Goal: Task Accomplishment & Management: Complete application form

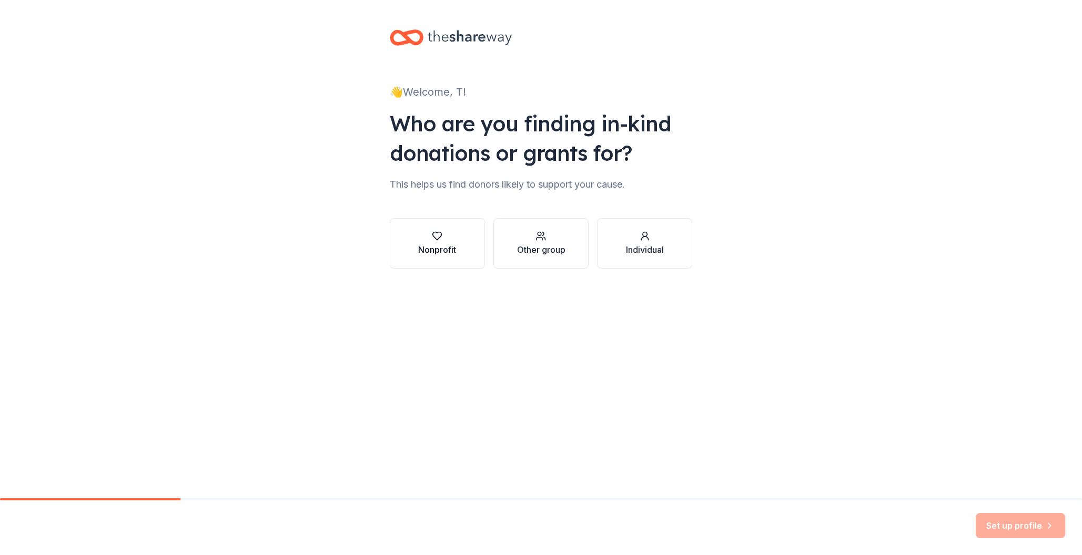
click at [458, 252] on button "Nonprofit" at bounding box center [437, 243] width 95 height 50
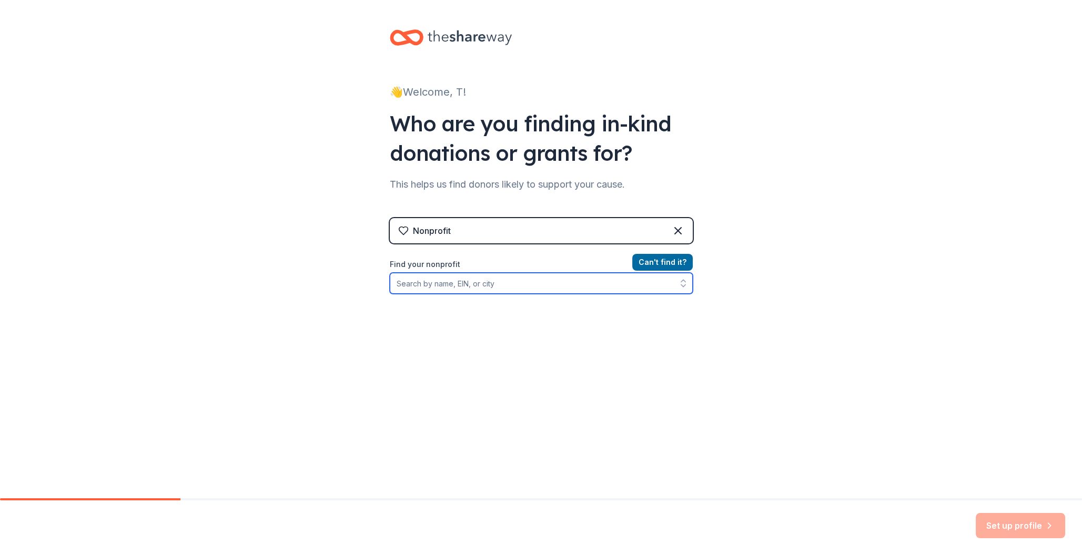
click at [533, 287] on input "Find your nonprofit" at bounding box center [541, 283] width 303 height 21
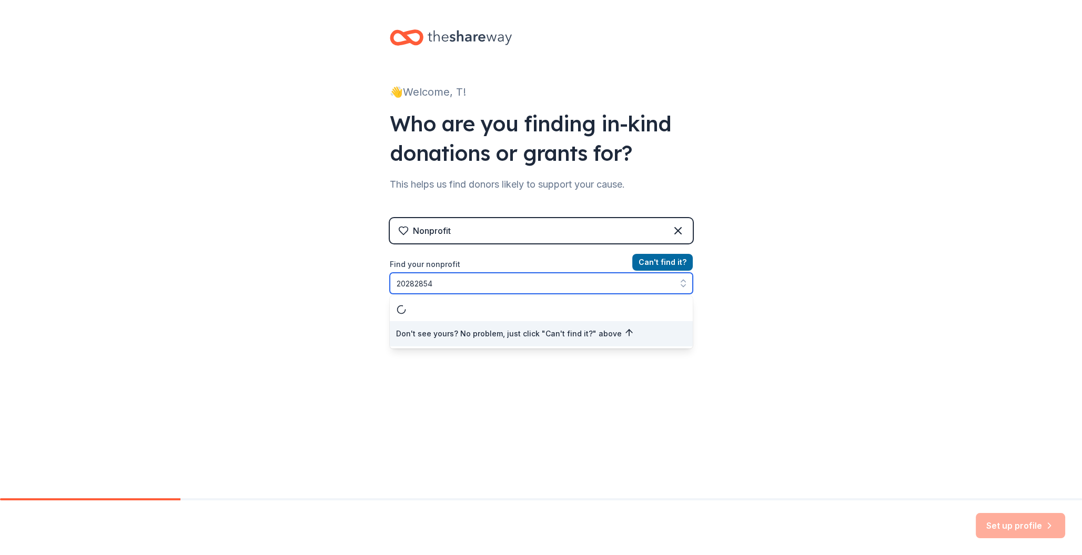
type input "202828544"
click at [505, 303] on div "Don't see yours? No problem, just click "Can't find it?" above" at bounding box center [541, 322] width 303 height 53
click at [513, 280] on input "202828544" at bounding box center [541, 283] width 303 height 21
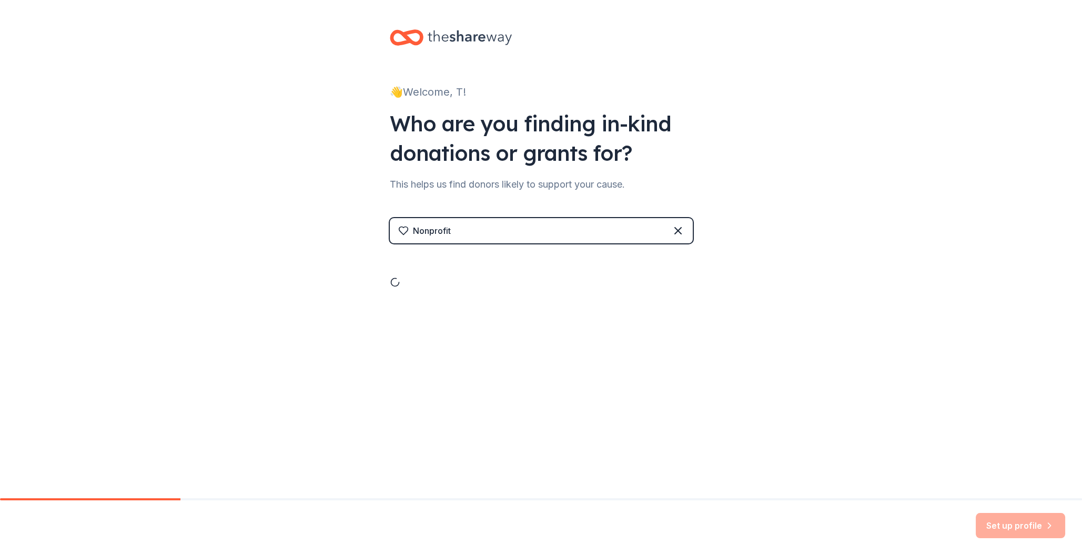
click at [472, 316] on div "👋 Welcome, T! Who are you finding in-kind donations or grants for? This helps u…" at bounding box center [541, 179] width 337 height 359
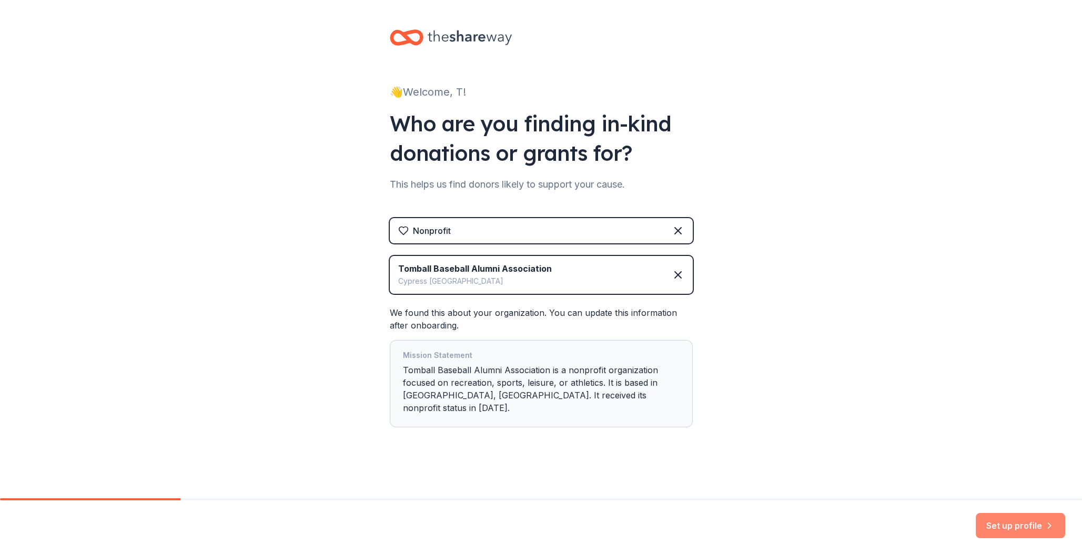
click at [988, 526] on button "Set up profile" at bounding box center [1020, 525] width 89 height 25
click at [896, 414] on div "👋 Welcome, T! Who are you finding in-kind donations or grants for? This helps u…" at bounding box center [541, 249] width 1082 height 499
click at [653, 398] on div "Mission Statement Tomball Baseball Alumni Association is a nonprofit organizati…" at bounding box center [541, 383] width 277 height 69
click at [990, 521] on div "Set up profile" at bounding box center [1020, 525] width 89 height 25
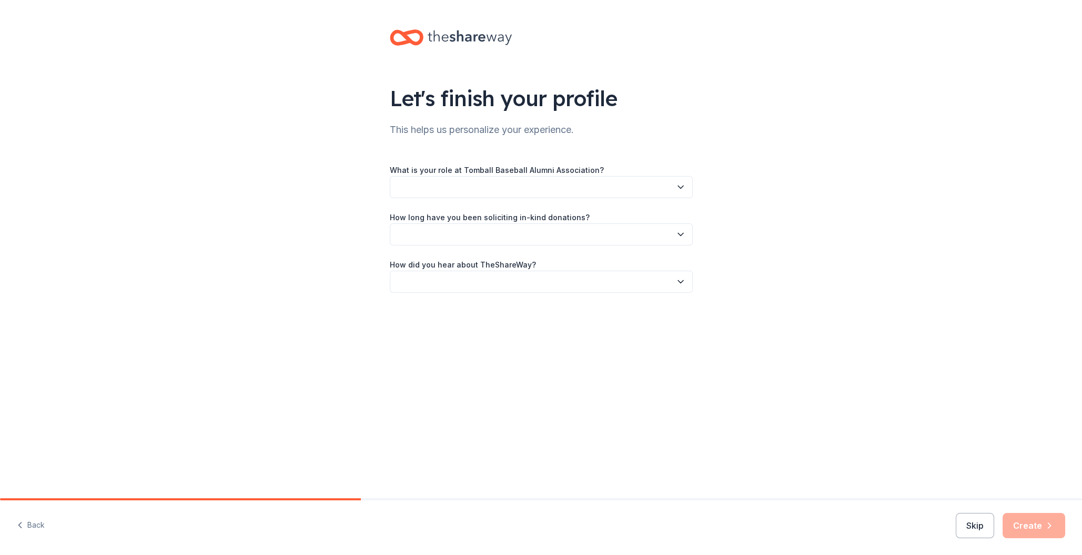
click at [592, 186] on button "button" at bounding box center [541, 187] width 303 height 22
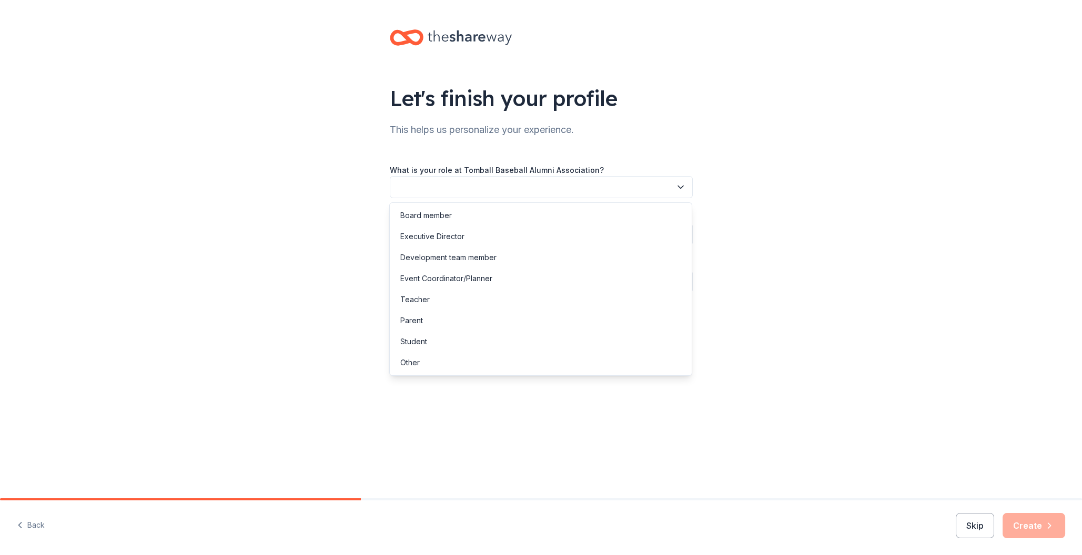
click at [484, 185] on button "button" at bounding box center [541, 187] width 303 height 22
click at [479, 187] on button "button" at bounding box center [541, 187] width 303 height 22
click at [481, 280] on div "Event Coordinator/Planner" at bounding box center [446, 278] width 92 height 13
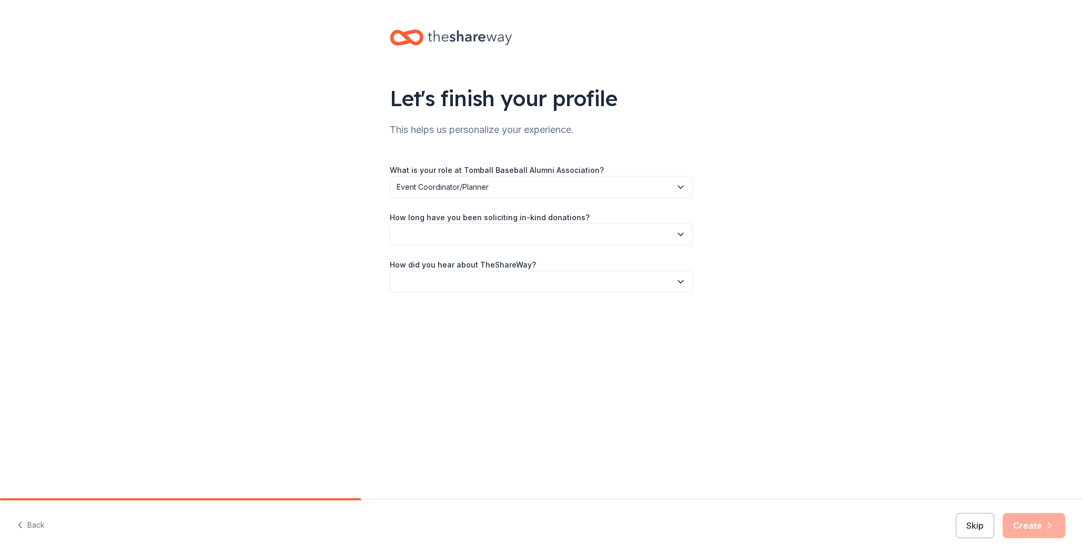
click at [459, 237] on button "button" at bounding box center [541, 235] width 303 height 22
click at [452, 281] on div "1 to 2 years" at bounding box center [541, 284] width 298 height 21
click at [444, 286] on button "button" at bounding box center [541, 282] width 303 height 22
click at [438, 332] on div "Online search" at bounding box center [424, 331] width 48 height 13
click at [1032, 534] on button "Create" at bounding box center [1033, 525] width 63 height 25
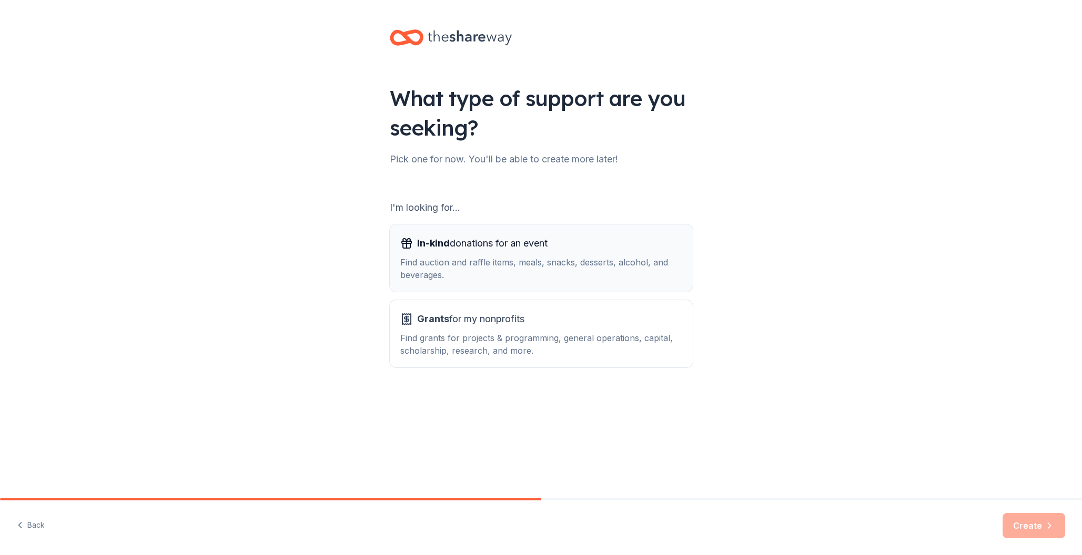
click at [441, 245] on span "In-kind" at bounding box center [433, 243] width 33 height 11
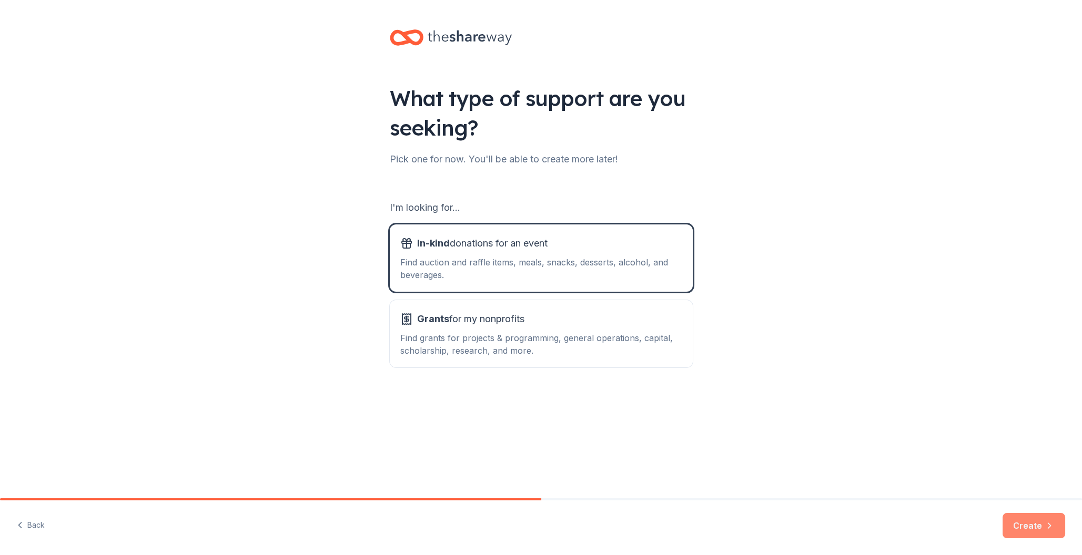
click at [1036, 530] on button "Create" at bounding box center [1033, 525] width 63 height 25
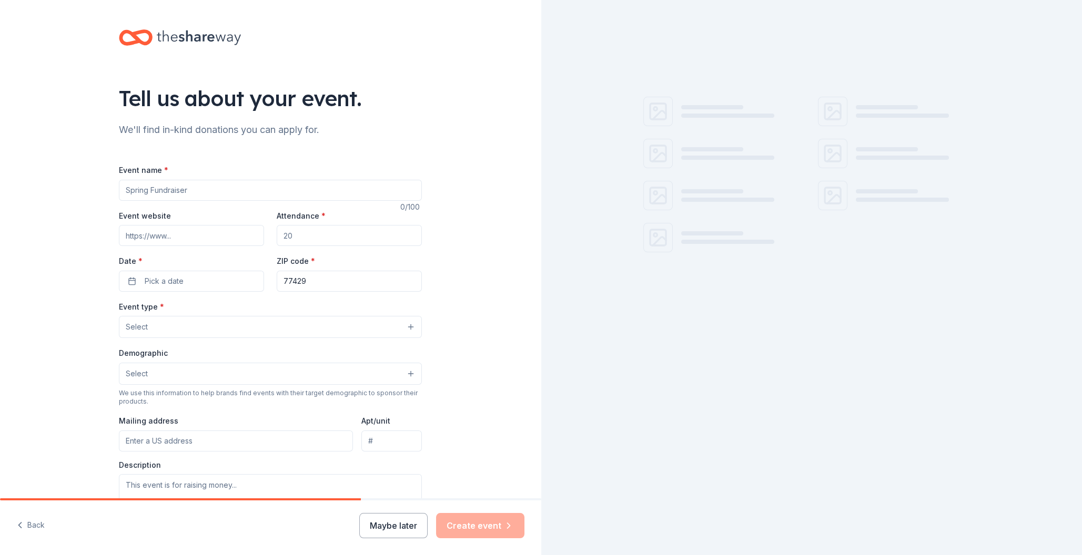
click at [304, 186] on input "Event name *" at bounding box center [270, 190] width 303 height 21
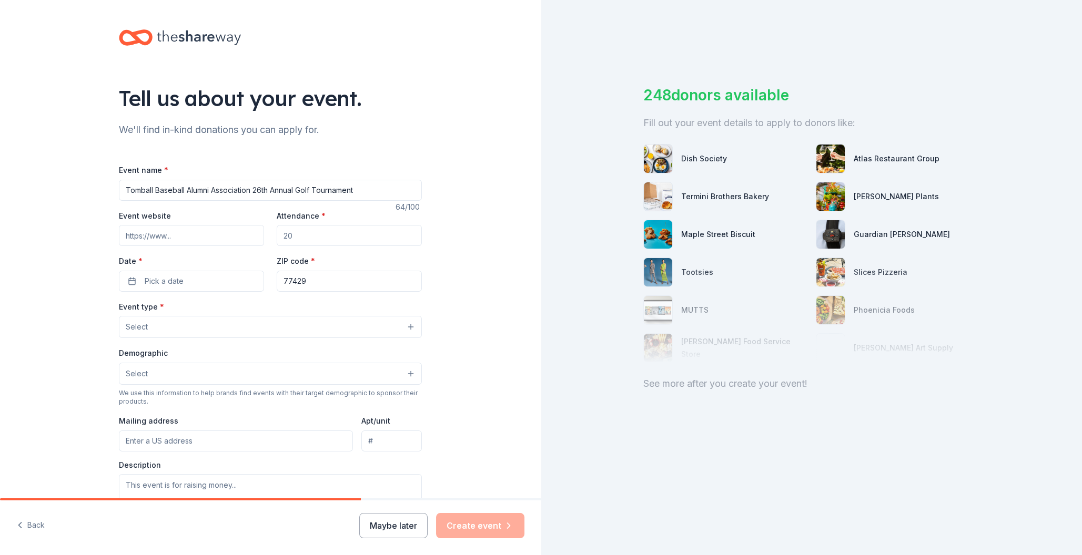
type input "Tomball Baseball Alumni Association 26th Annual Golf Tournament"
click at [217, 243] on input "Event website" at bounding box center [191, 235] width 145 height 21
click at [220, 245] on input "Event website" at bounding box center [191, 235] width 145 height 21
click at [220, 243] on input "Event website" at bounding box center [191, 235] width 145 height 21
click at [288, 239] on input "Attendance *" at bounding box center [349, 235] width 145 height 21
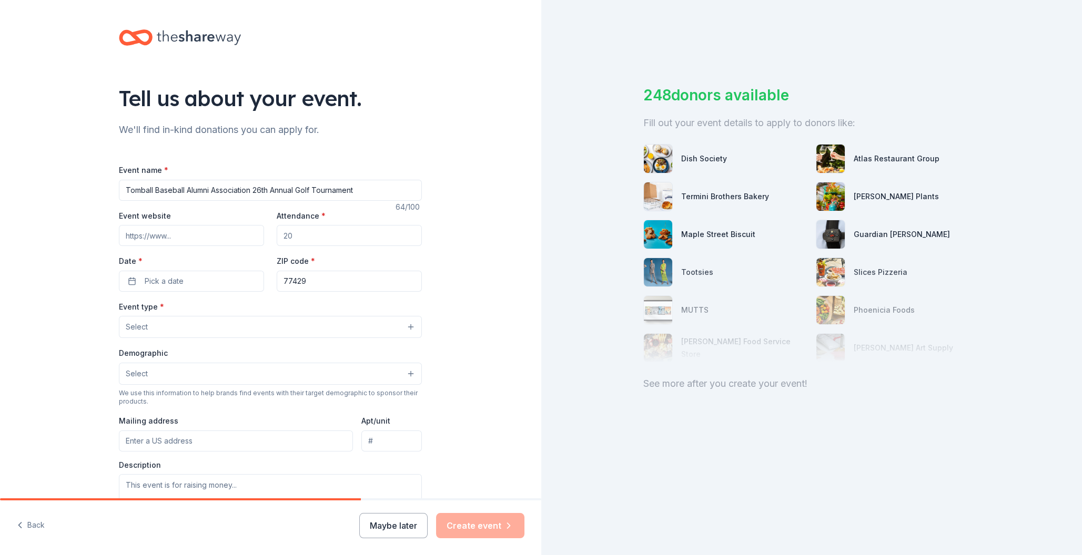
click at [312, 241] on input "Attendance *" at bounding box center [349, 235] width 145 height 21
type input "200"
click at [222, 283] on button "Pick a date" at bounding box center [191, 281] width 145 height 21
click at [243, 305] on button "Go to next month" at bounding box center [248, 309] width 15 height 15
click at [247, 311] on button "Go to next month" at bounding box center [248, 309] width 15 height 15
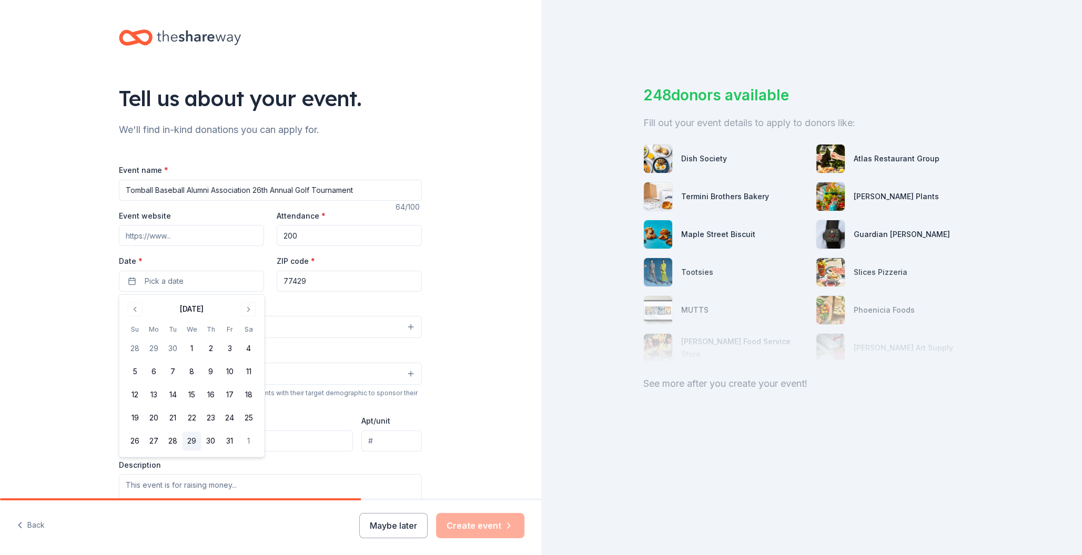
click at [191, 442] on button "29" at bounding box center [191, 441] width 19 height 19
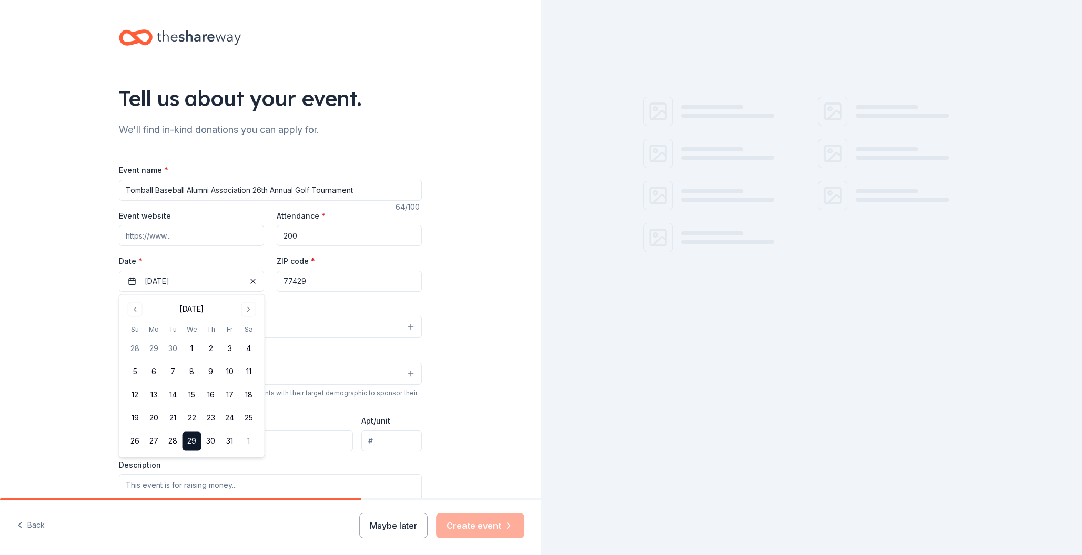
click at [313, 312] on div "Event type * Select" at bounding box center [270, 319] width 303 height 38
click at [328, 283] on input "77429" at bounding box center [349, 281] width 145 height 21
drag, startPoint x: 328, startPoint y: 283, endPoint x: 250, endPoint y: 277, distance: 78.1
click at [277, 277] on input "77429" at bounding box center [349, 281] width 145 height 21
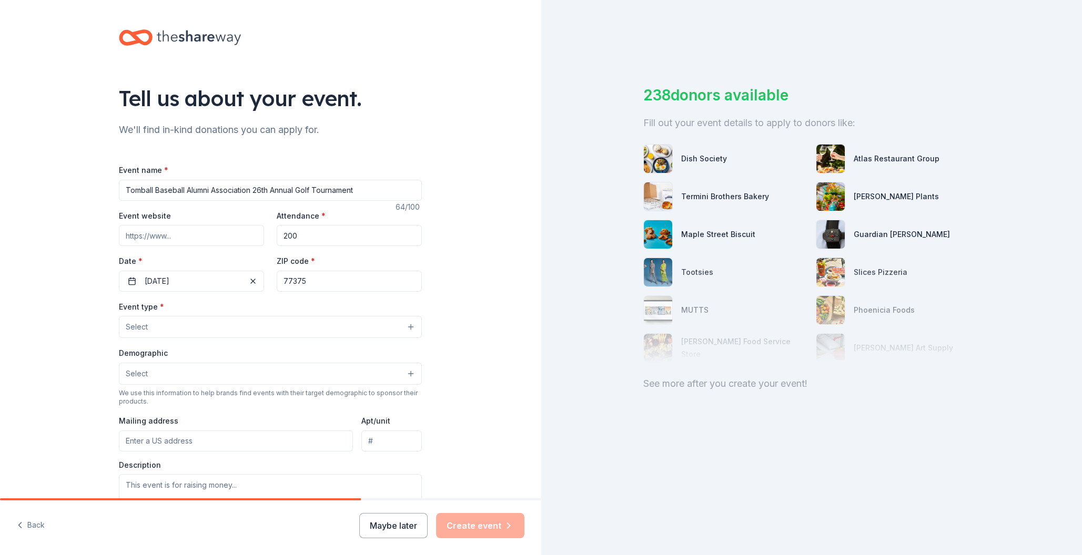
click at [272, 336] on button "Select" at bounding box center [270, 327] width 303 height 22
click at [273, 331] on button "Select" at bounding box center [270, 327] width 303 height 22
click at [266, 328] on button "Select" at bounding box center [270, 327] width 303 height 22
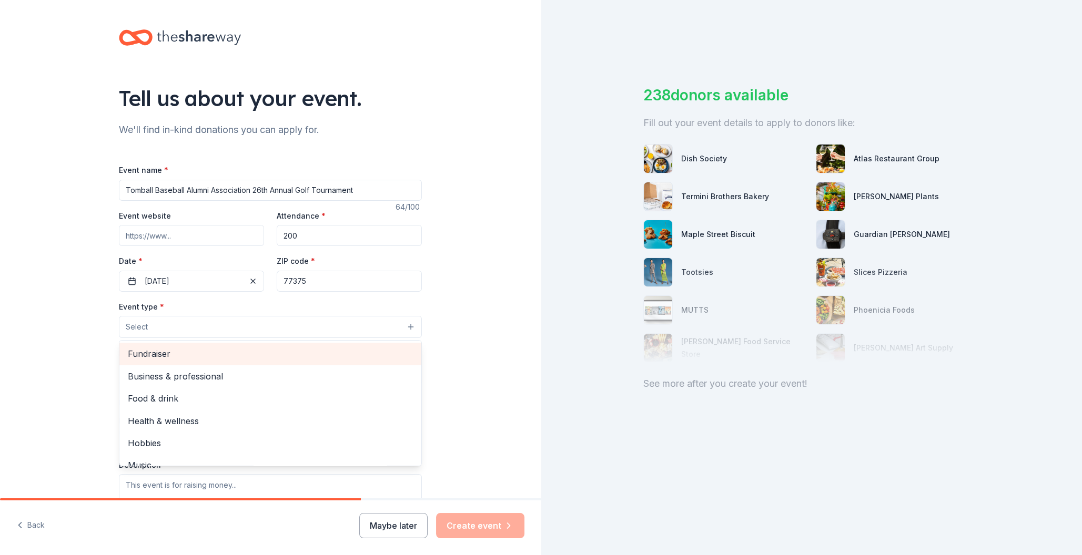
click at [259, 357] on span "Fundraiser" at bounding box center [270, 354] width 285 height 14
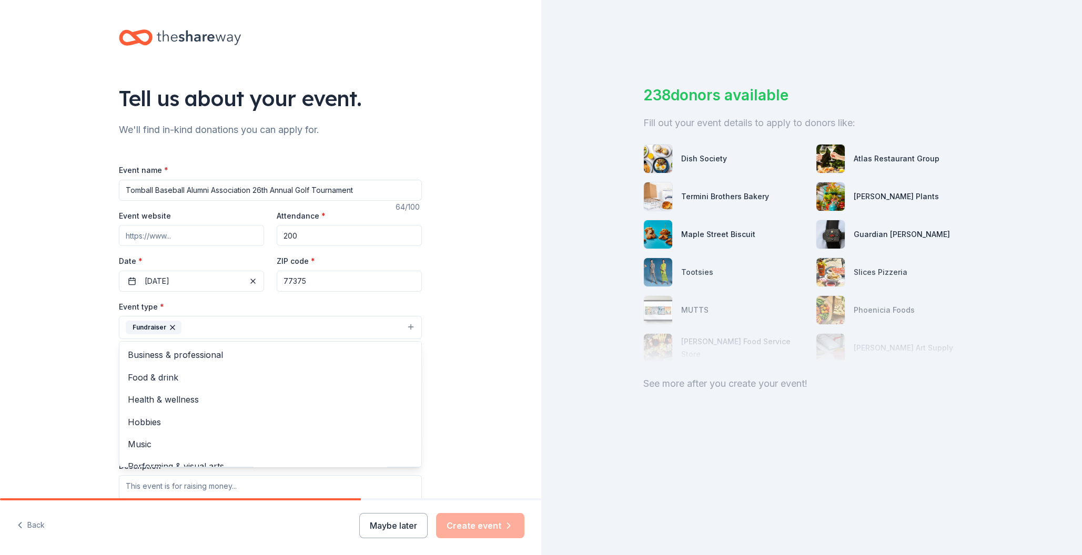
click at [441, 367] on div "Tell us about your event. We'll find in-kind donations you can apply for. Event…" at bounding box center [270, 350] width 541 height 701
click at [359, 373] on button "Select" at bounding box center [270, 375] width 303 height 22
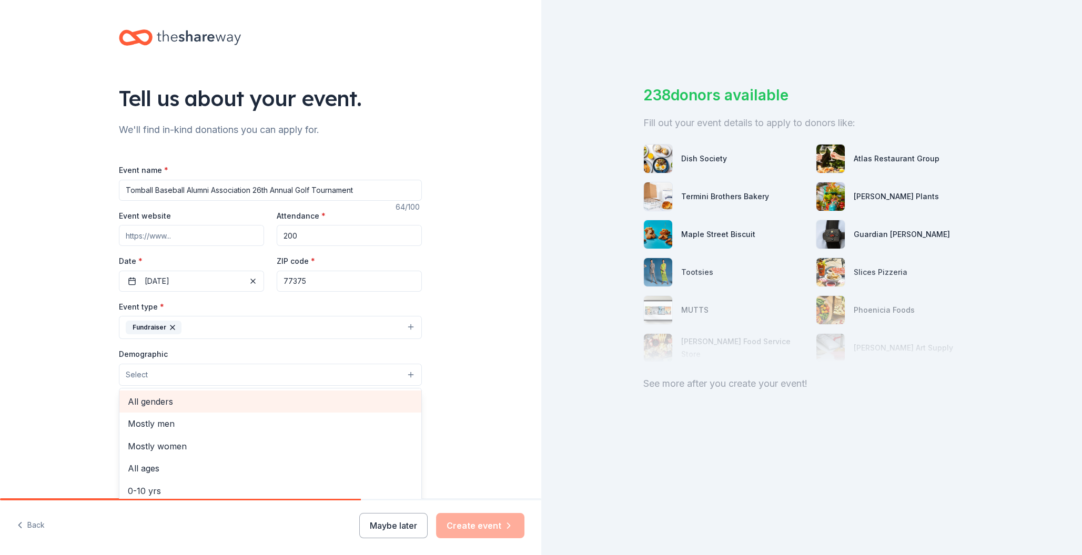
click at [337, 403] on span "All genders" at bounding box center [270, 402] width 285 height 14
click at [352, 406] on span "Mostly men" at bounding box center [270, 403] width 285 height 14
click at [456, 399] on div "Tell us about your event. We'll find in-kind donations you can apply for. Event…" at bounding box center [270, 351] width 541 height 702
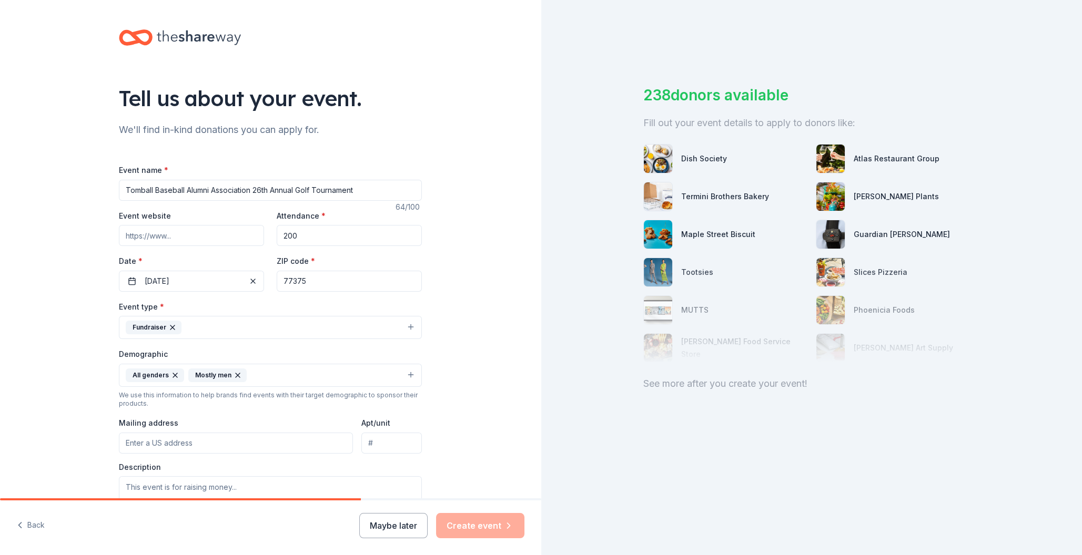
click at [242, 447] on input "Mailing address" at bounding box center [236, 443] width 234 height 21
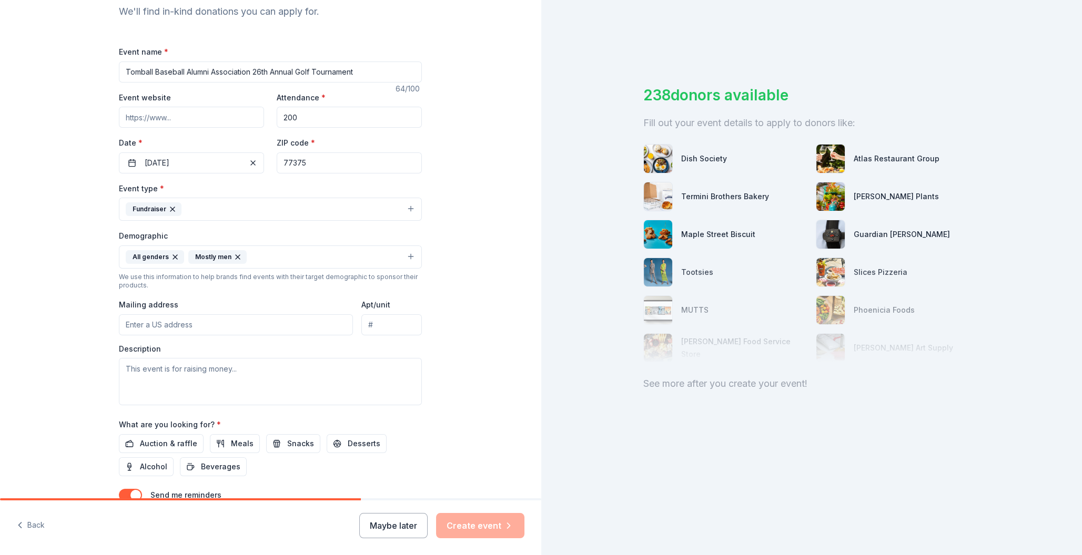
scroll to position [119, 0]
click at [205, 331] on input "Mailing address" at bounding box center [236, 323] width 234 height 21
type input "77375"
type input "[STREET_ADDRESS]"
type input "77375"
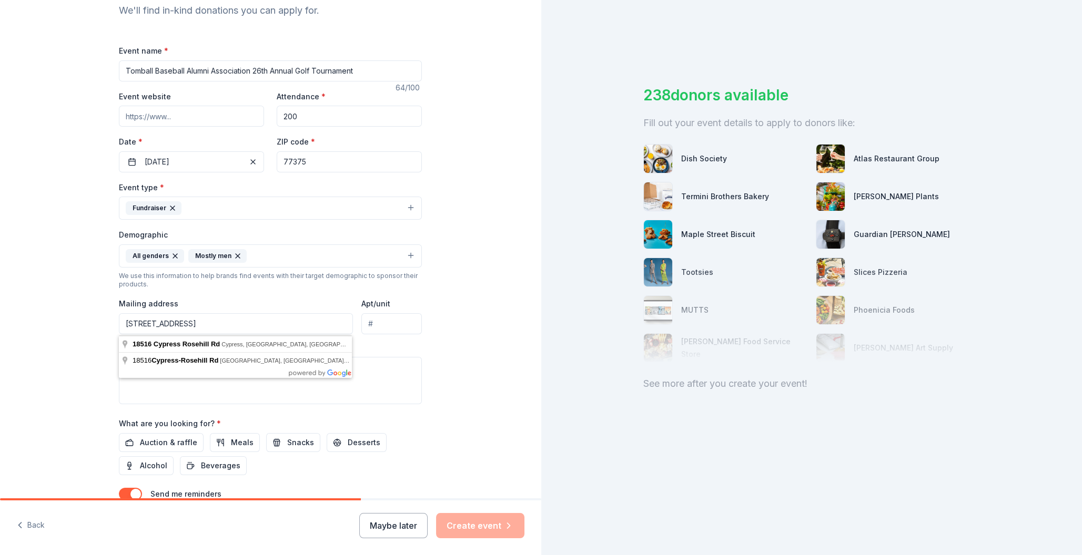
type input "[STREET_ADDRESS]"
click at [435, 384] on div "Tell us about your event. We'll find in-kind donations you can apply for. Event…" at bounding box center [270, 232] width 337 height 702
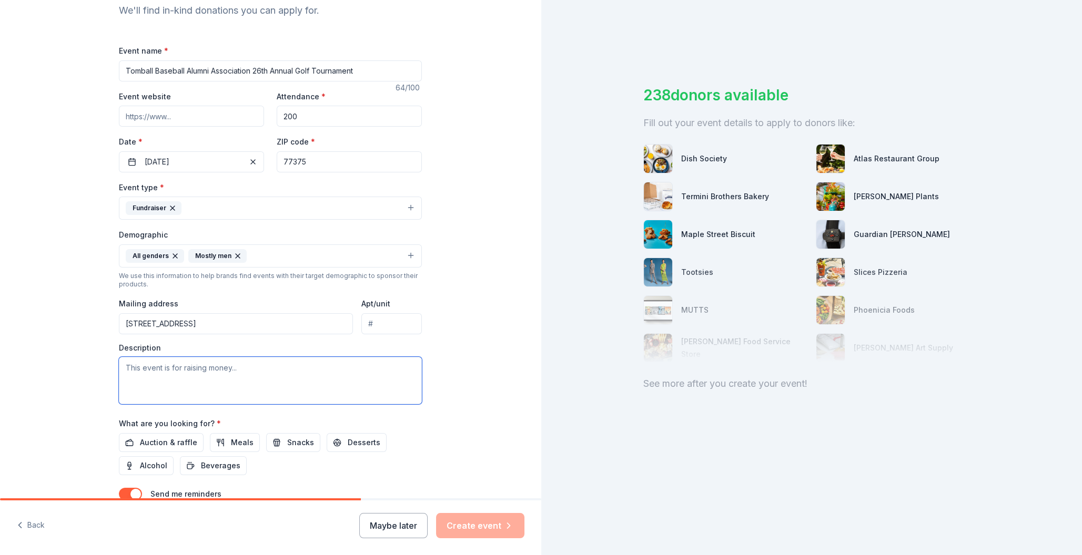
click at [227, 378] on textarea at bounding box center [270, 380] width 303 height 47
click at [246, 385] on textarea "Raising money to help support Tomball Baseball Highschool with equipment expens…" at bounding box center [270, 380] width 303 height 47
click at [221, 389] on textarea "Raising money to help support Tomball Baseball Highschool with equipment expens…" at bounding box center [270, 380] width 303 height 47
click at [347, 387] on textarea "Raising money to help support Tomball Baseball Highschool with equipment expens…" at bounding box center [270, 380] width 303 height 47
click at [166, 388] on textarea "Raising money to help support Tomball Baseball Highschool with equipment expens…" at bounding box center [270, 380] width 303 height 47
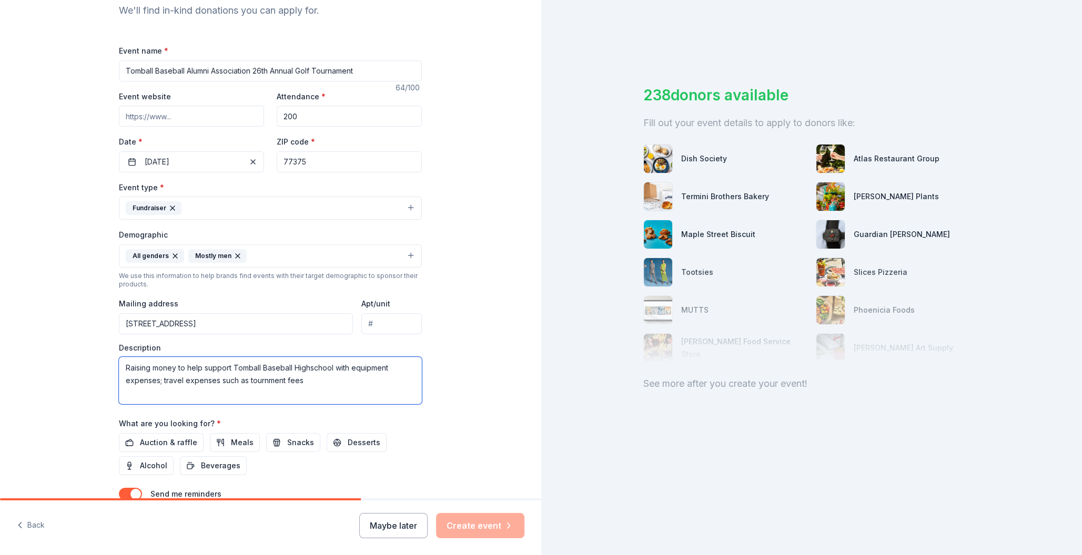
click at [261, 387] on textarea "Raising money to help support Tomball Baseball Highschool with equipment expens…" at bounding box center [270, 380] width 303 height 47
click at [318, 374] on textarea "Raising money to help support Tomball Baseball Highschool with equipment expens…" at bounding box center [270, 380] width 303 height 47
click at [326, 379] on textarea "Raising money to help support Tomball Baseball High school with equipment expen…" at bounding box center [270, 380] width 303 height 47
type textarea "Raising money to help support Tomball Baseball High school with equipment expen…"
click at [175, 447] on span "Auction & raffle" at bounding box center [168, 443] width 57 height 13
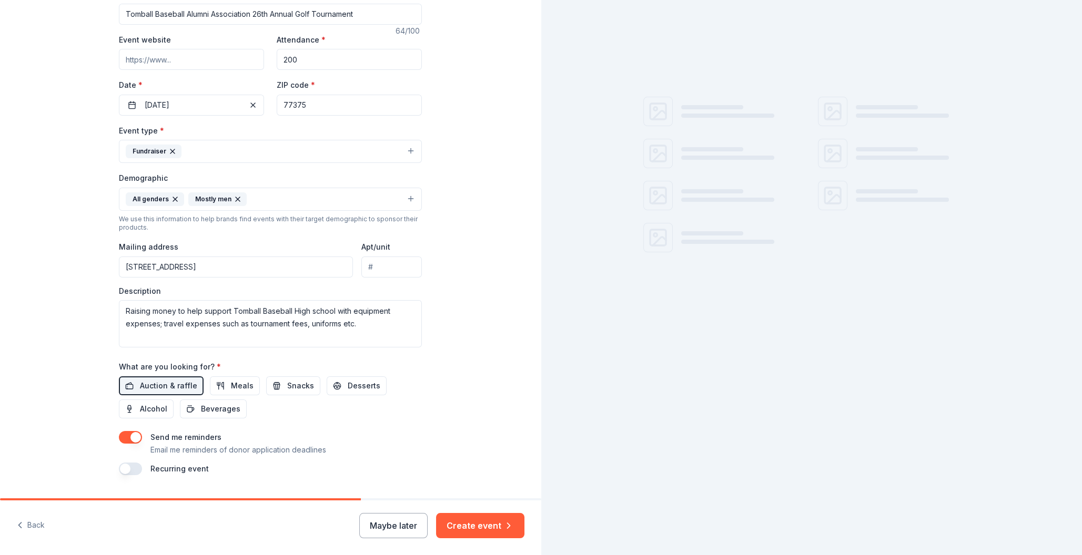
scroll to position [205, 0]
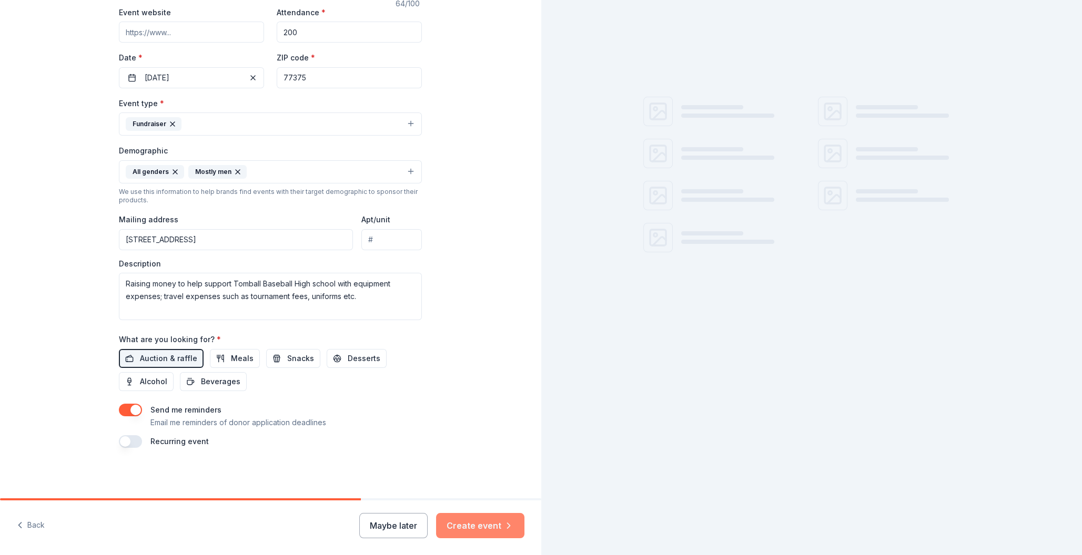
click at [462, 522] on button "Create event" at bounding box center [480, 525] width 88 height 25
click at [132, 442] on button "button" at bounding box center [130, 441] width 23 height 13
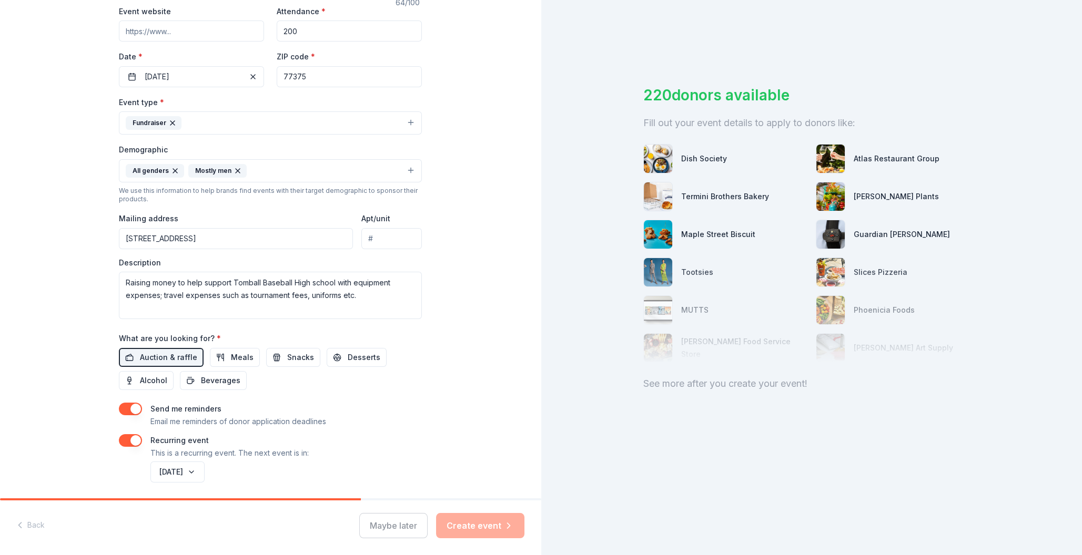
click at [135, 444] on button "button" at bounding box center [130, 440] width 23 height 13
click at [468, 523] on div "Maybe later Create event" at bounding box center [441, 525] width 165 height 25
click at [391, 473] on div "Tell us about your event. We'll find in-kind donations you can apply for. Event…" at bounding box center [270, 147] width 337 height 702
click at [191, 412] on label "Send me reminders" at bounding box center [185, 409] width 71 height 9
click at [136, 404] on div "Event name * Tomball Baseball Alumni Association 26th Annual Golf Tournament 64…" at bounding box center [270, 204] width 303 height 488
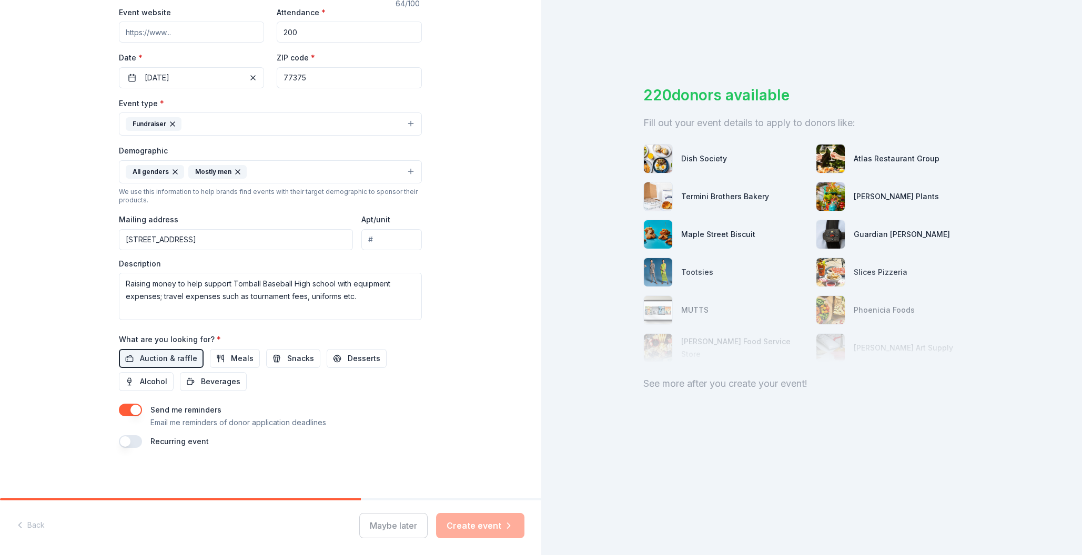
click at [136, 411] on button "button" at bounding box center [130, 410] width 23 height 13
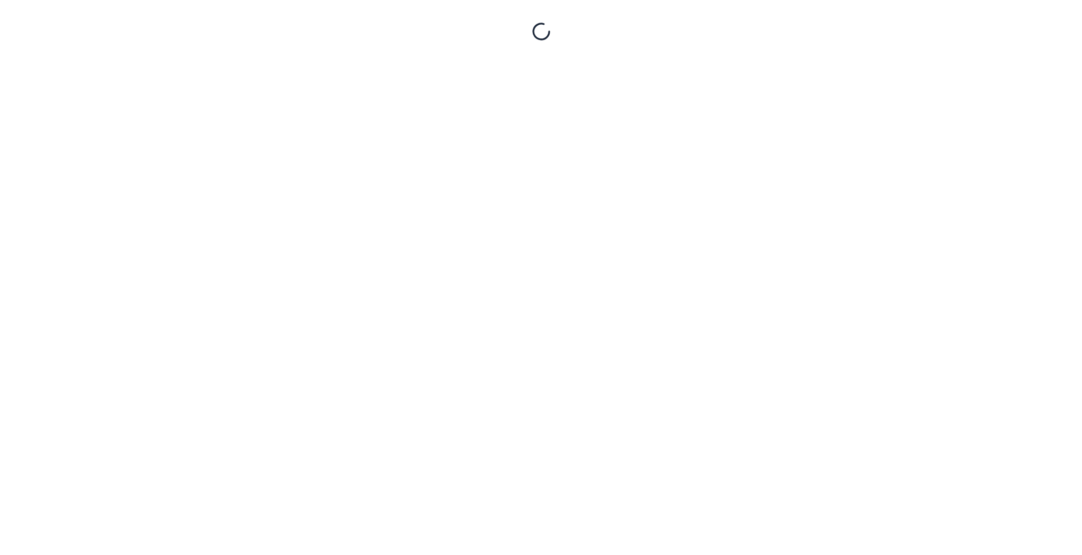
click at [127, 408] on body "[STREET_ADDRESS] [STREET_ADDRESS]" at bounding box center [541, 277] width 1082 height 555
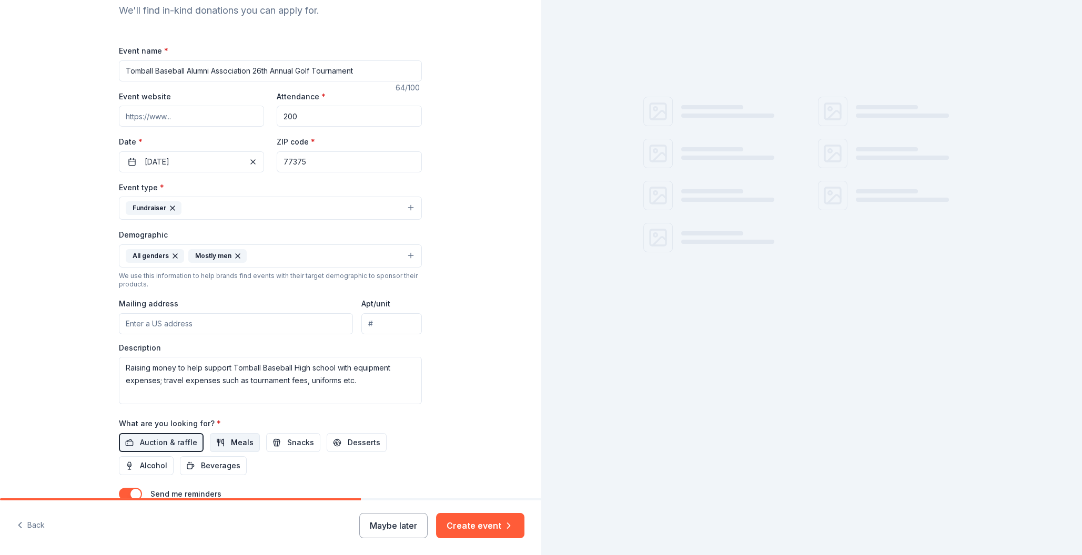
scroll to position [205, 0]
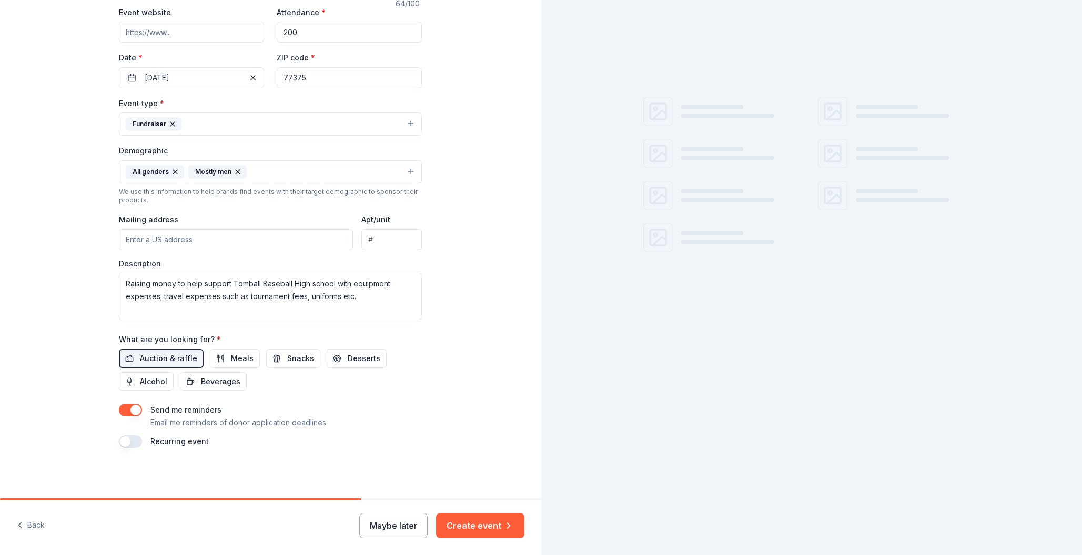
click at [161, 353] on span "Auction & raffle" at bounding box center [168, 358] width 57 height 13
click at [160, 357] on span "Auction & raffle" at bounding box center [168, 358] width 57 height 13
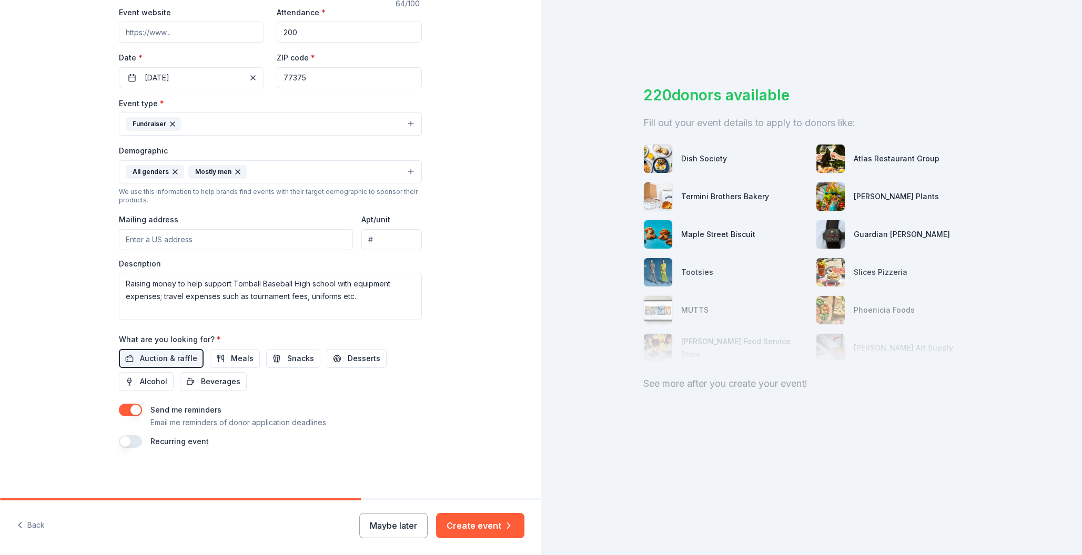
click at [657, 384] on div "See more after you create your event!" at bounding box center [811, 384] width 337 height 17
click at [469, 527] on button "Create event" at bounding box center [480, 525] width 88 height 25
click at [381, 525] on div "Maybe later Create event" at bounding box center [441, 525] width 165 height 25
click at [635, 449] on div "220 donors available Fill out your event details to apply to donors like: Dish …" at bounding box center [811, 277] width 541 height 555
click at [466, 419] on div "Tell us about your event. We'll find in-kind donations you can apply for. Event…" at bounding box center [270, 147] width 541 height 702
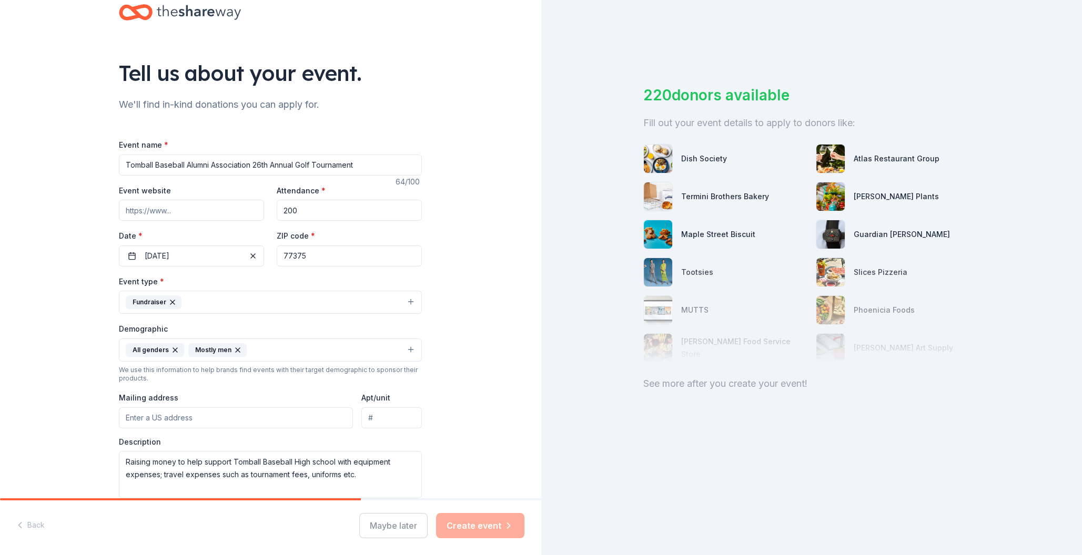
scroll to position [0, 0]
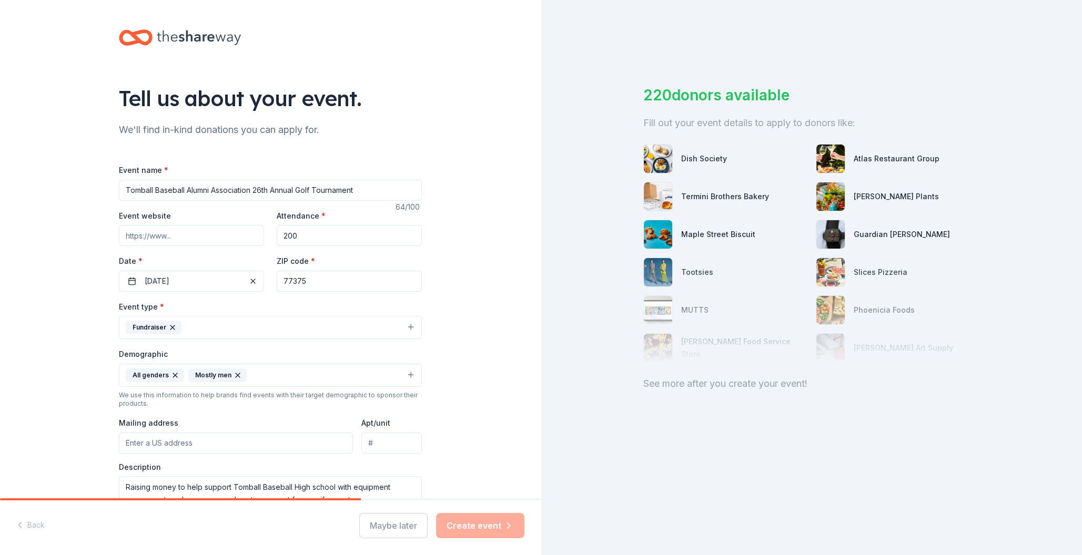
click at [32, 523] on div "Back Maybe later Create event" at bounding box center [270, 528] width 541 height 55
click at [392, 454] on input "Apt/unit" at bounding box center [391, 443] width 60 height 21
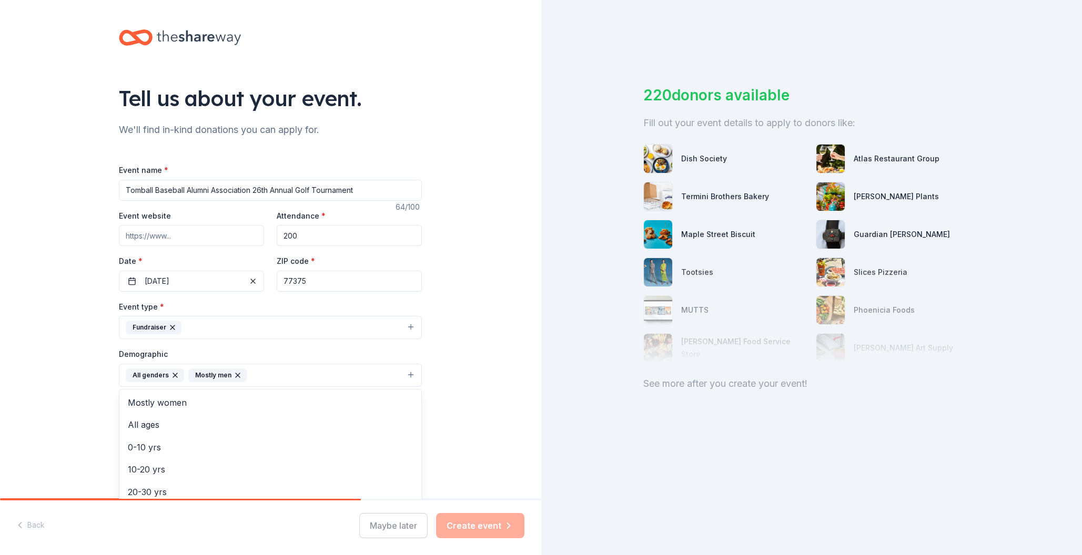
click at [350, 387] on button "All genders Mostly men" at bounding box center [270, 375] width 303 height 23
drag, startPoint x: 280, startPoint y: 412, endPoint x: 480, endPoint y: 429, distance: 200.0
click at [479, 429] on div "Tell us about your event. We'll find in-kind donations you can apply for. Event…" at bounding box center [270, 351] width 541 height 702
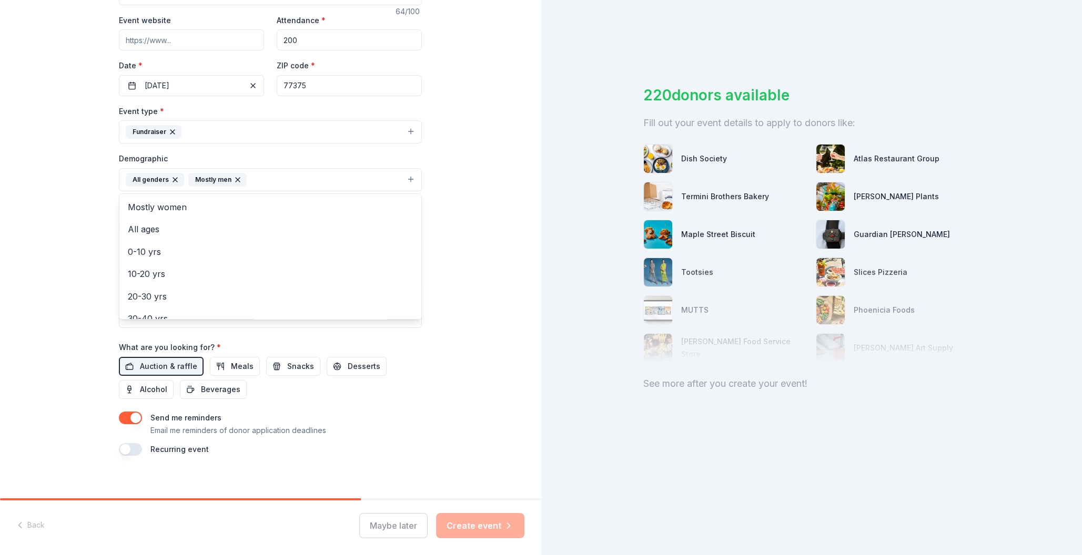
scroll to position [205, 0]
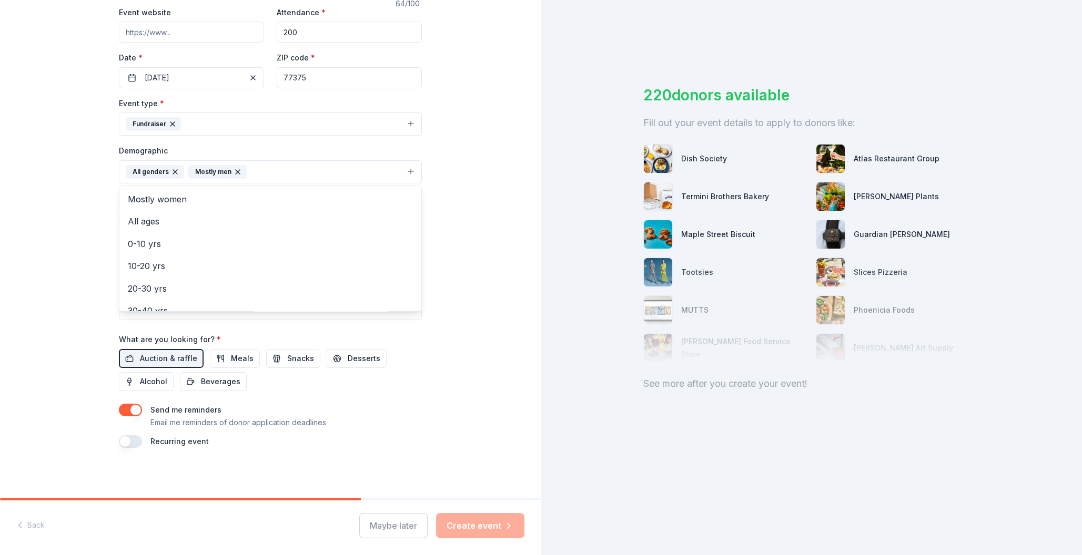
click at [208, 363] on div "Event name * Tomball Baseball Alumni Association 26th Annual Golf Tournament 64…" at bounding box center [270, 204] width 303 height 488
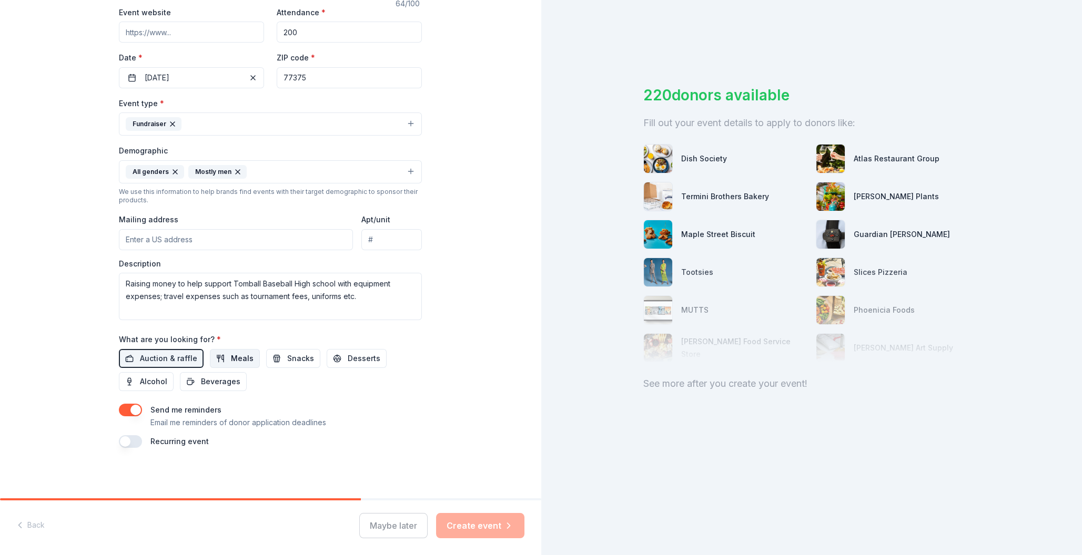
click at [219, 359] on button "Meals" at bounding box center [235, 358] width 50 height 19
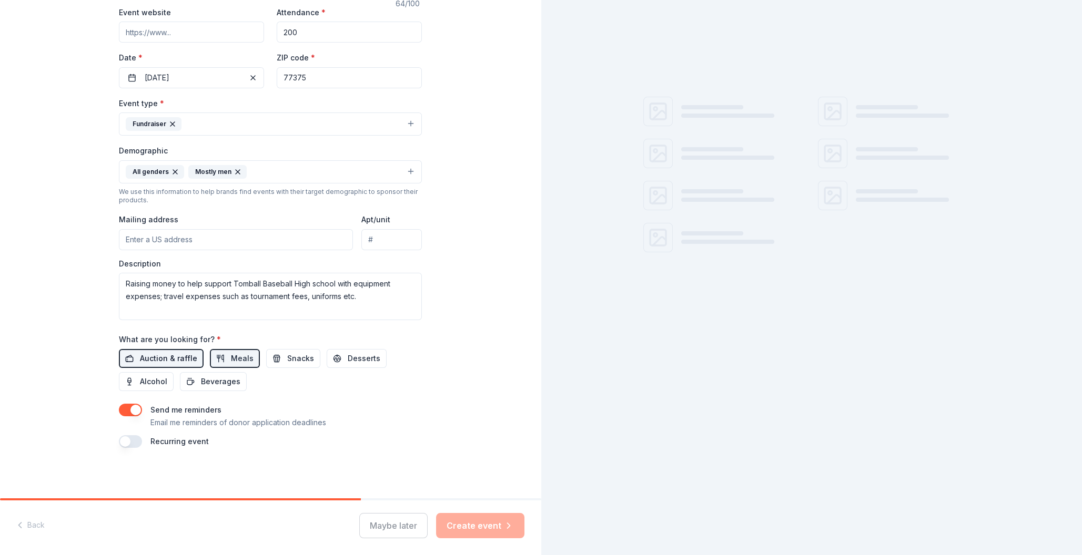
click at [178, 356] on span "Auction & raffle" at bounding box center [168, 358] width 57 height 13
click at [233, 366] on button "Meals" at bounding box center [235, 358] width 50 height 19
drag, startPoint x: 329, startPoint y: 498, endPoint x: 378, endPoint y: 514, distance: 51.6
click at [391, 499] on div "Tell us about your event. We'll find in-kind donations you can apply for. Event…" at bounding box center [270, 249] width 541 height 499
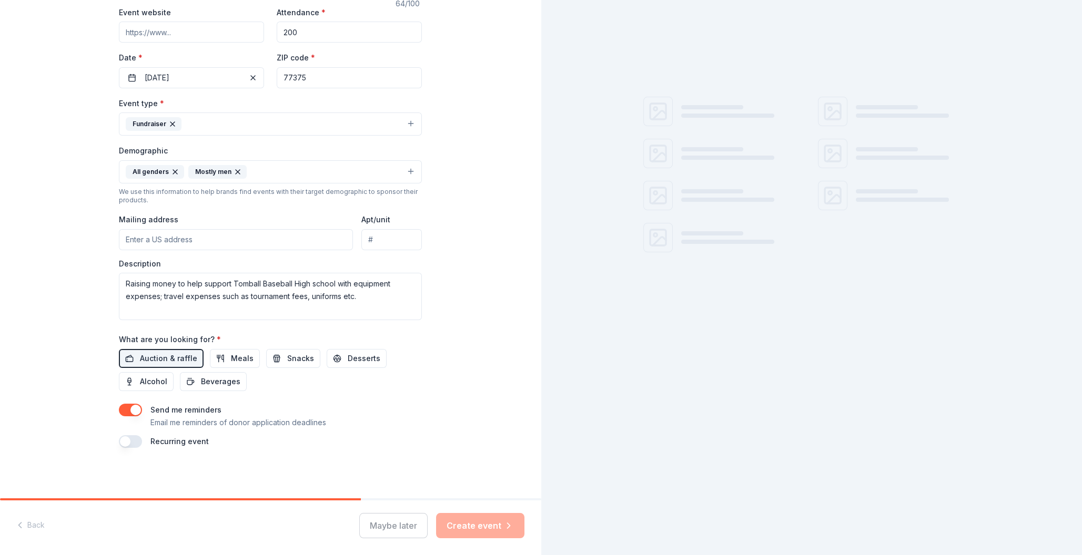
click at [373, 524] on div "Maybe later Create event" at bounding box center [441, 525] width 165 height 25
click at [129, 440] on button "button" at bounding box center [130, 441] width 23 height 13
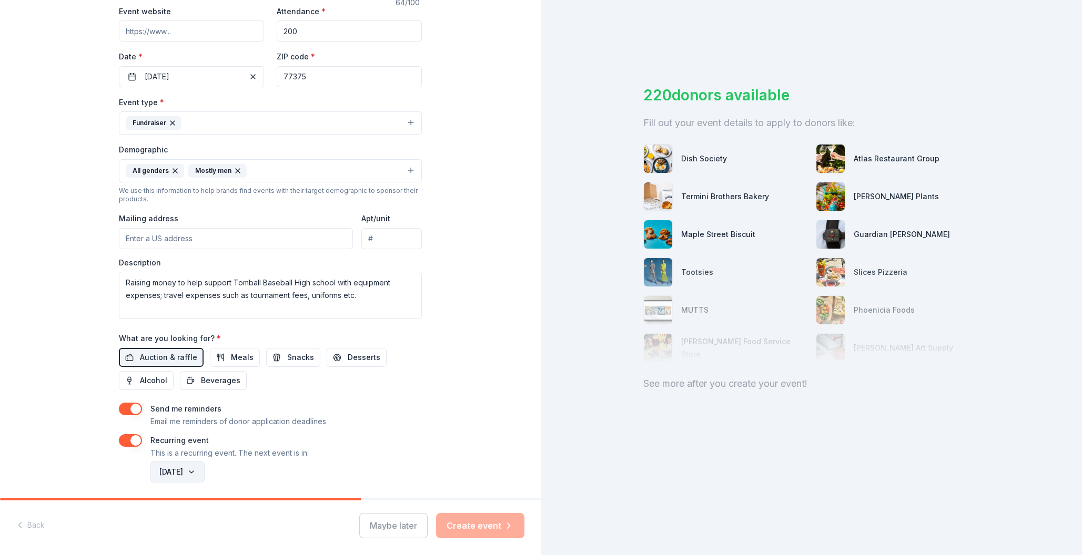
click at [205, 475] on button "[DATE]" at bounding box center [177, 472] width 54 height 21
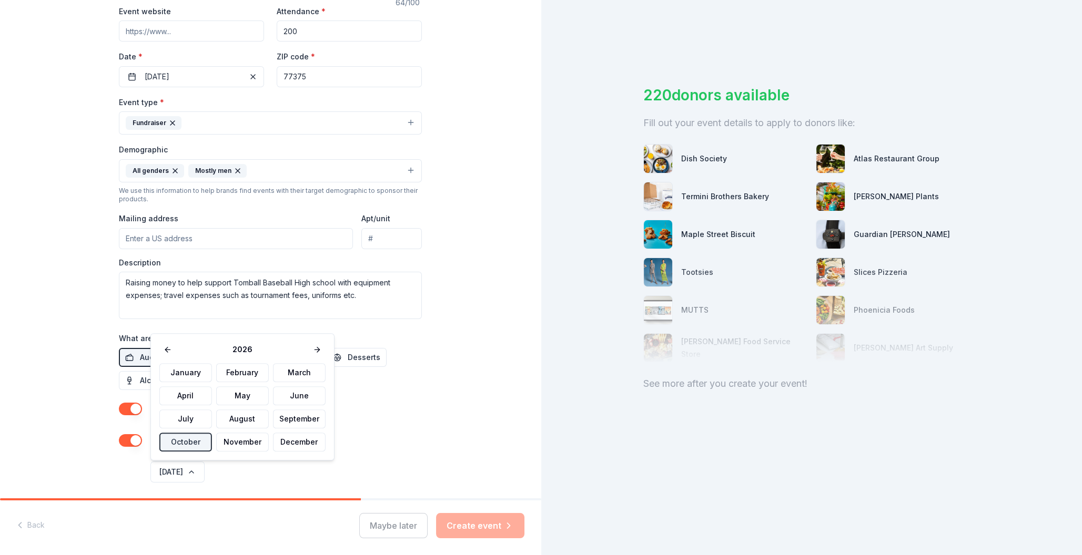
click at [298, 339] on div "[DATE] February March April May June July August September October November Dec…" at bounding box center [242, 396] width 184 height 127
click at [303, 346] on span "2026" at bounding box center [242, 349] width 133 height 13
click at [384, 458] on div "Recurring event This is a recurring event. The next event is in:" at bounding box center [270, 446] width 303 height 25
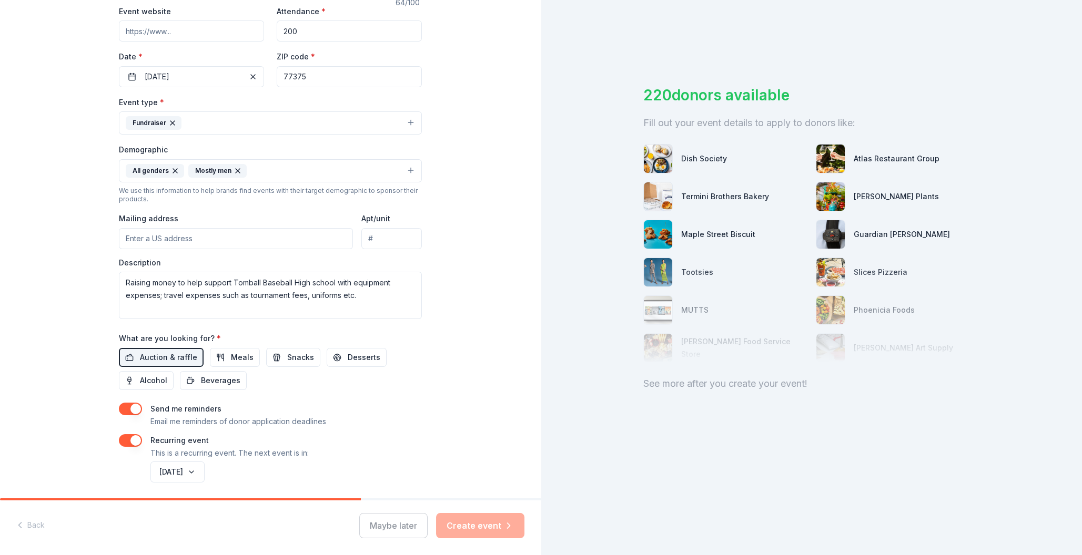
click at [370, 469] on div "[DATE]" at bounding box center [284, 472] width 273 height 25
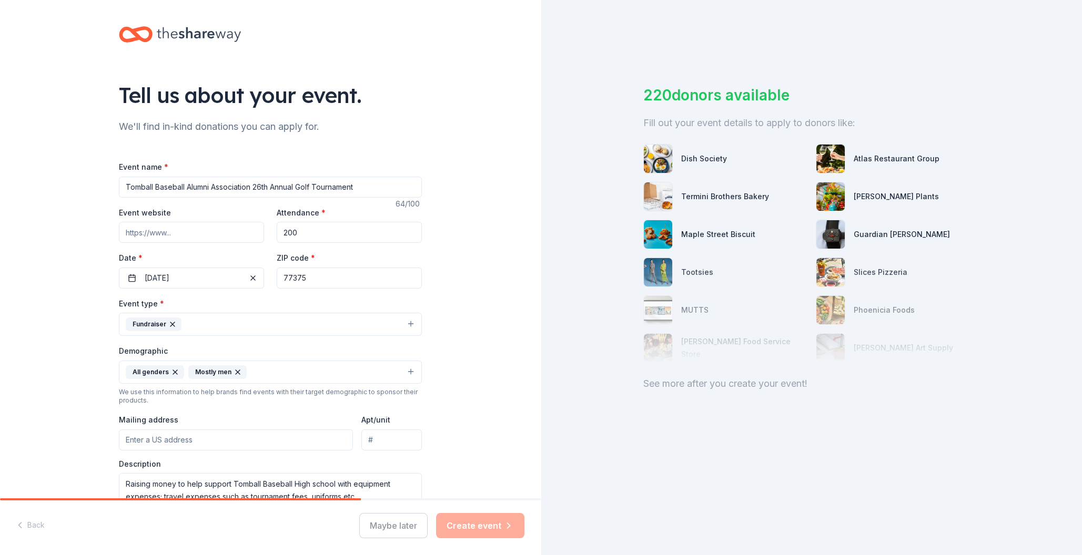
scroll to position [0, 0]
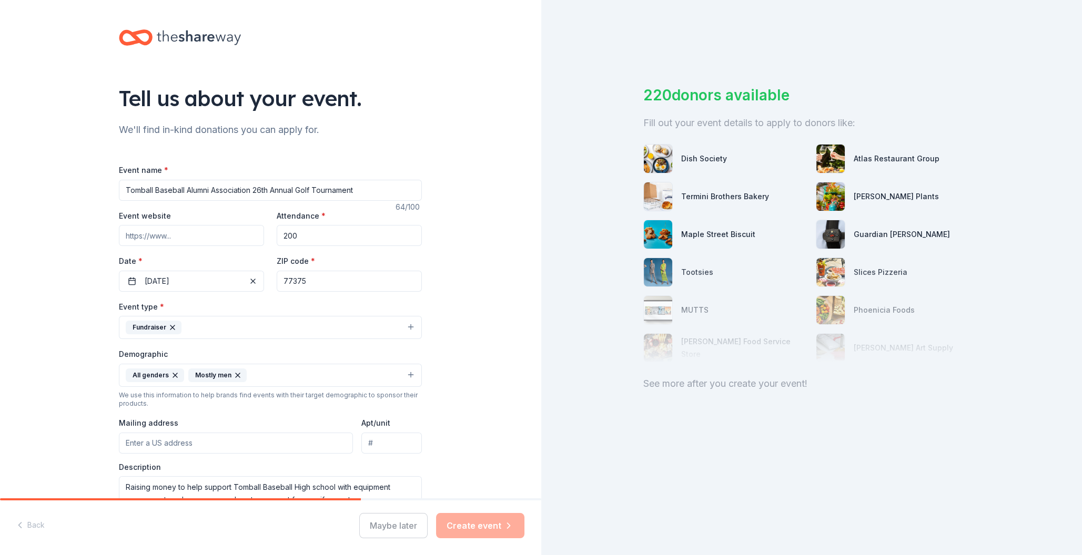
click at [168, 200] on input "Tomball Baseball Alumni Association 26th Annual Golf Tournament" at bounding box center [270, 190] width 303 height 21
click at [168, 222] on div "Event website" at bounding box center [191, 227] width 145 height 37
click at [319, 243] on input "200" at bounding box center [349, 235] width 145 height 21
click at [317, 271] on div "ZIP code * 77375" at bounding box center [349, 273] width 145 height 37
click at [671, 386] on div "See more after you create your event!" at bounding box center [811, 384] width 337 height 17
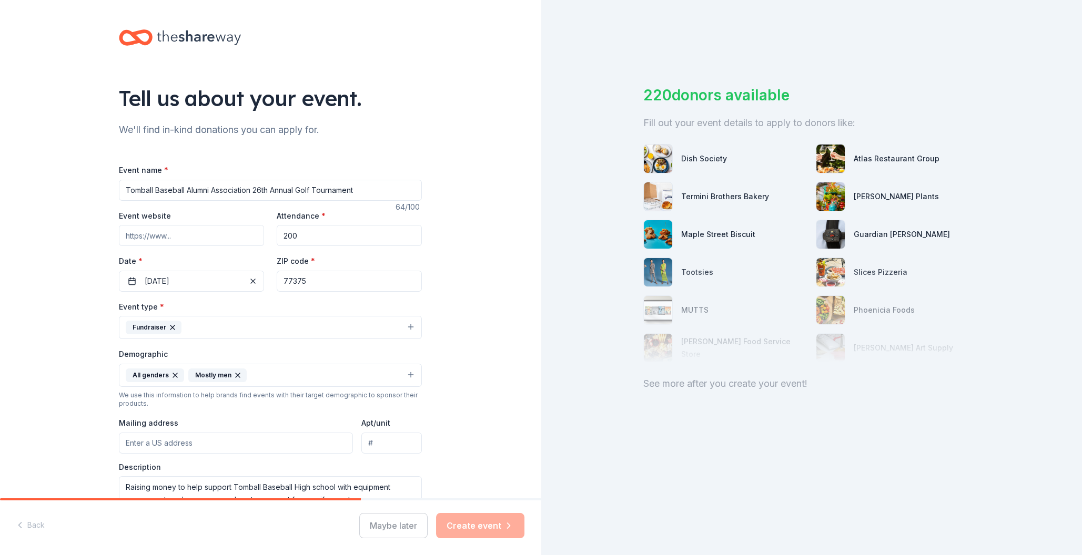
click at [404, 532] on div "Maybe later Create event" at bounding box center [441, 525] width 165 height 25
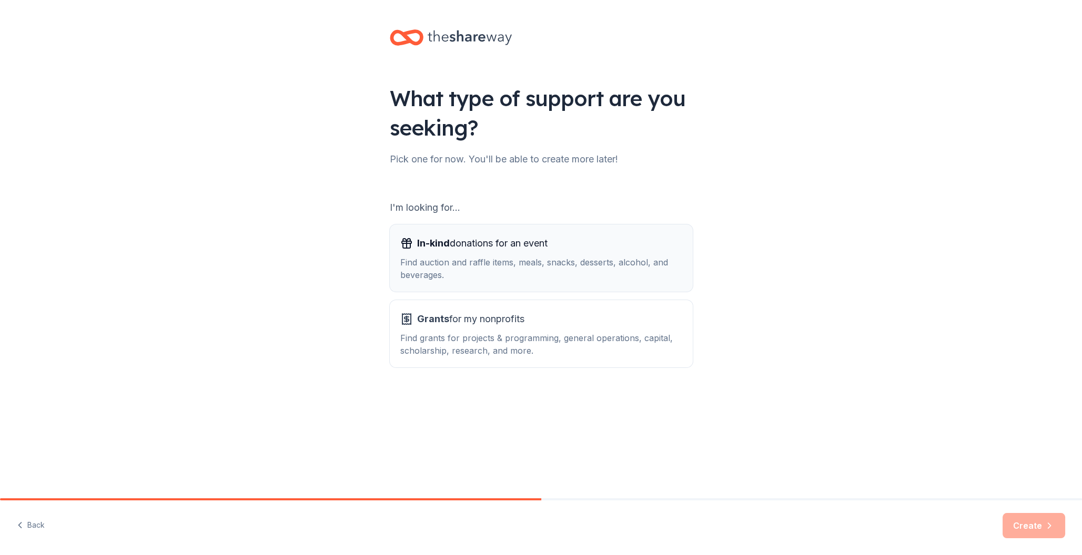
click at [528, 251] on span "In-kind donations for an event" at bounding box center [482, 243] width 130 height 17
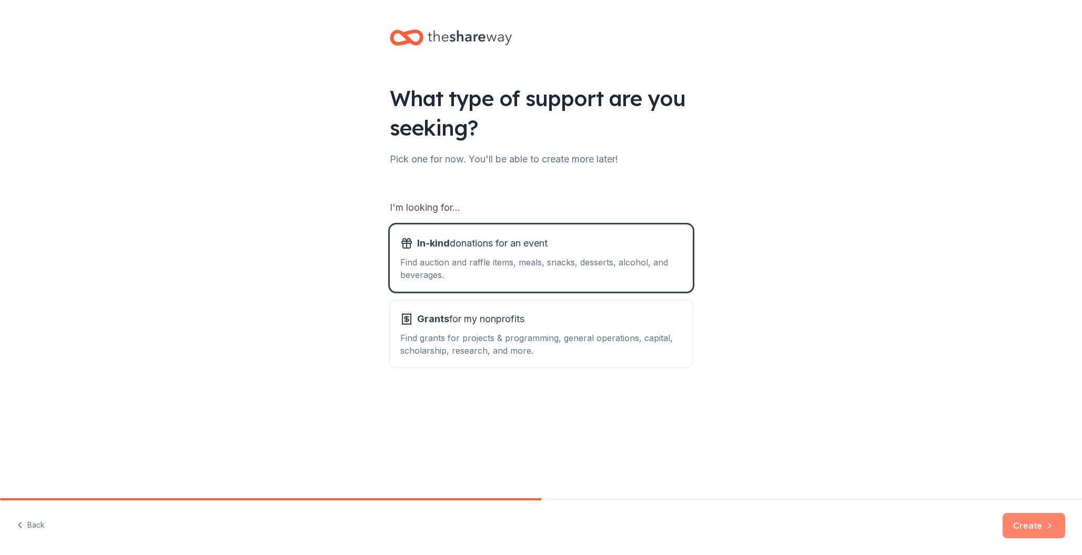
click at [1012, 516] on button "Create" at bounding box center [1033, 525] width 63 height 25
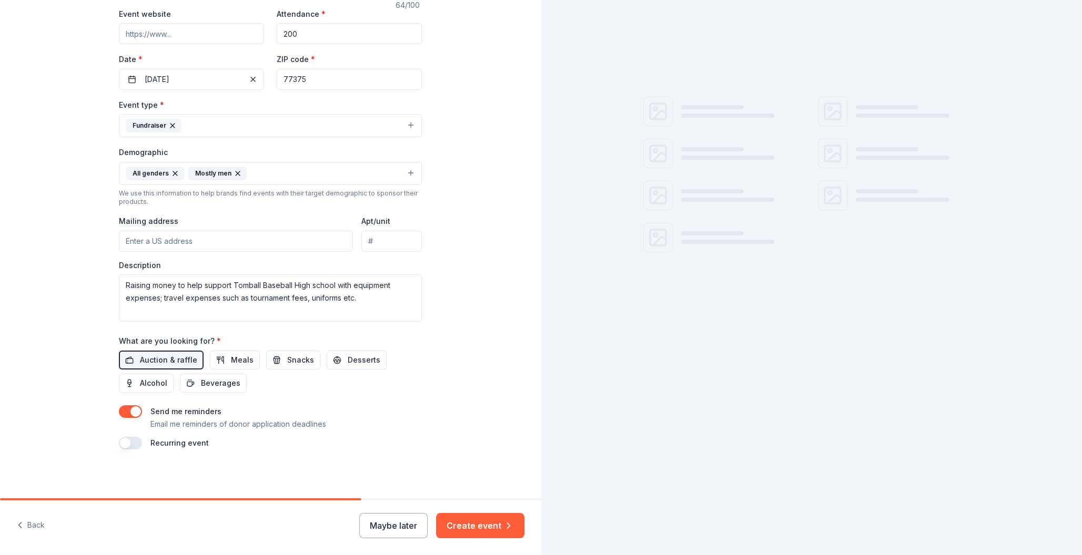
scroll to position [205, 0]
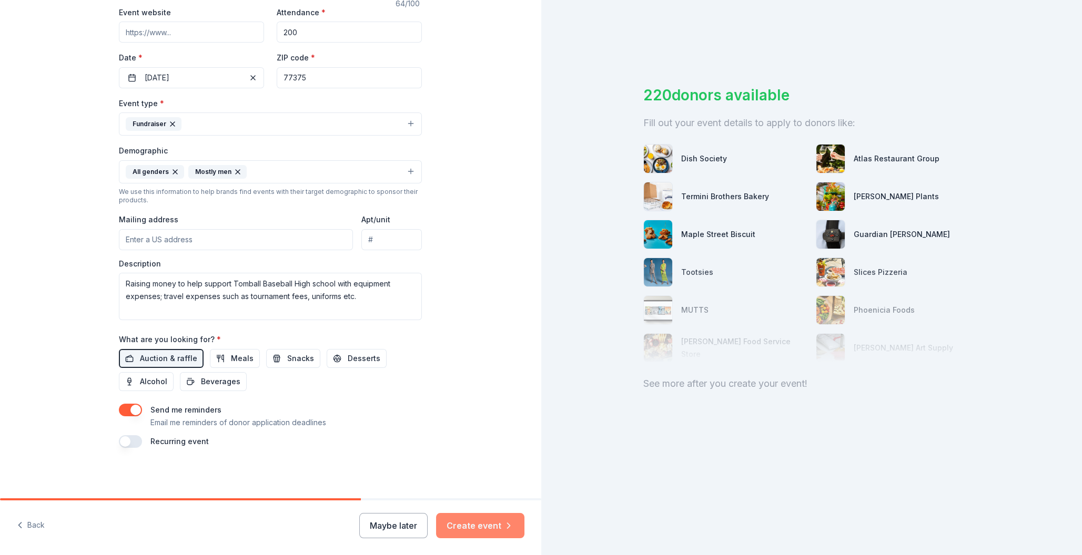
click at [458, 524] on button "Create event" at bounding box center [480, 525] width 88 height 25
click at [839, 167] on img at bounding box center [830, 159] width 28 height 28
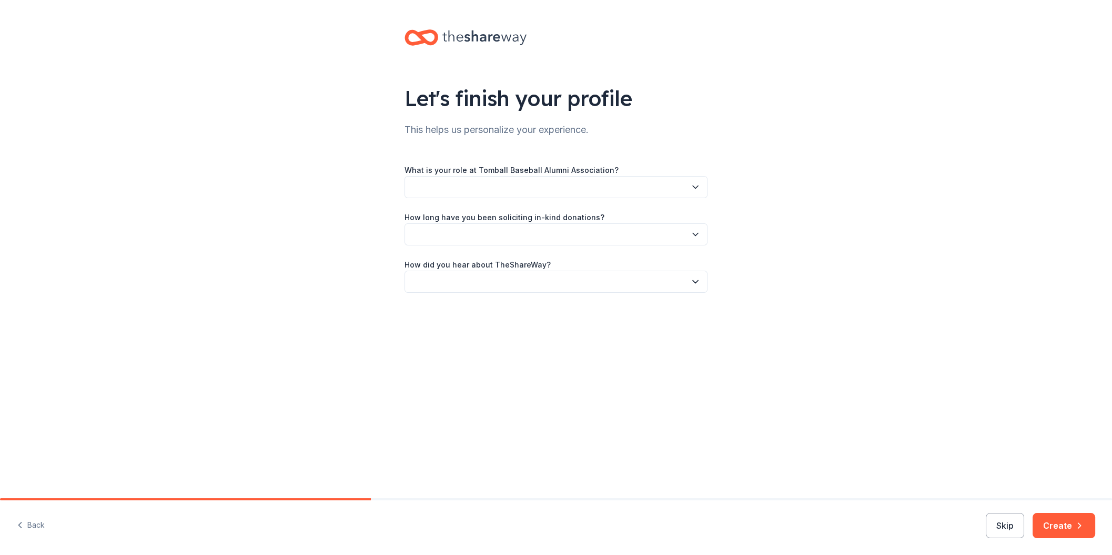
click at [260, 370] on div "Let's finish your profile This helps us personalize your experience. What is yo…" at bounding box center [556, 249] width 1112 height 499
click at [1005, 526] on button "Skip" at bounding box center [1005, 525] width 38 height 25
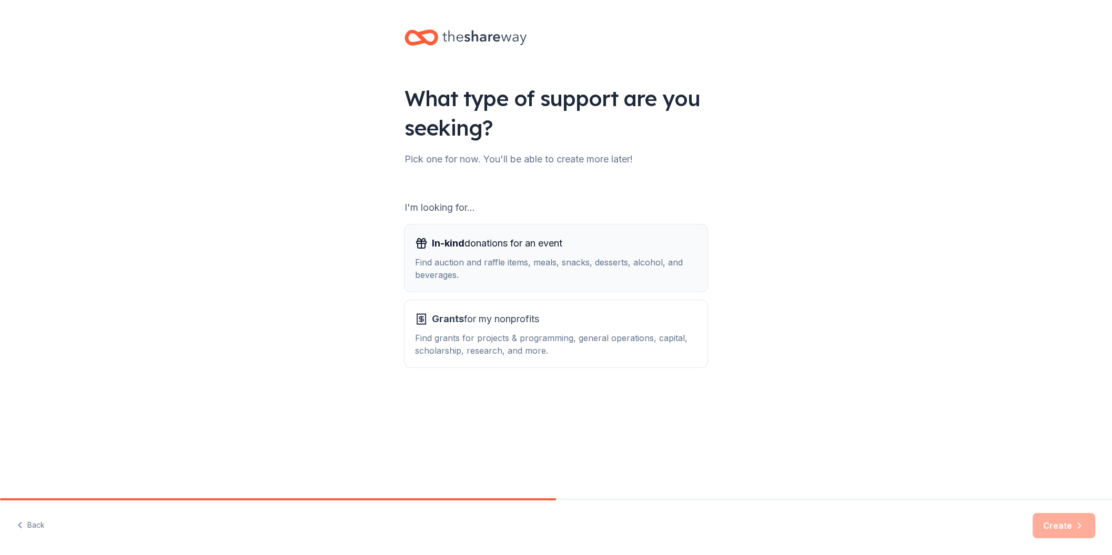
click at [491, 252] on div "In-kind donations for an event Find auction and raffle items, meals, snacks, de…" at bounding box center [556, 258] width 282 height 46
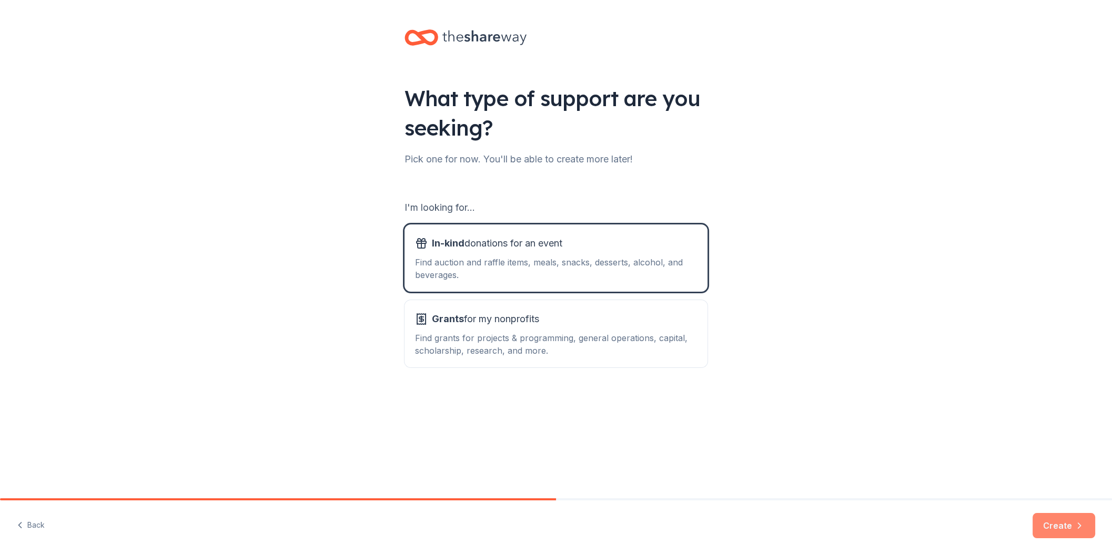
click at [1062, 523] on button "Create" at bounding box center [1063, 525] width 63 height 25
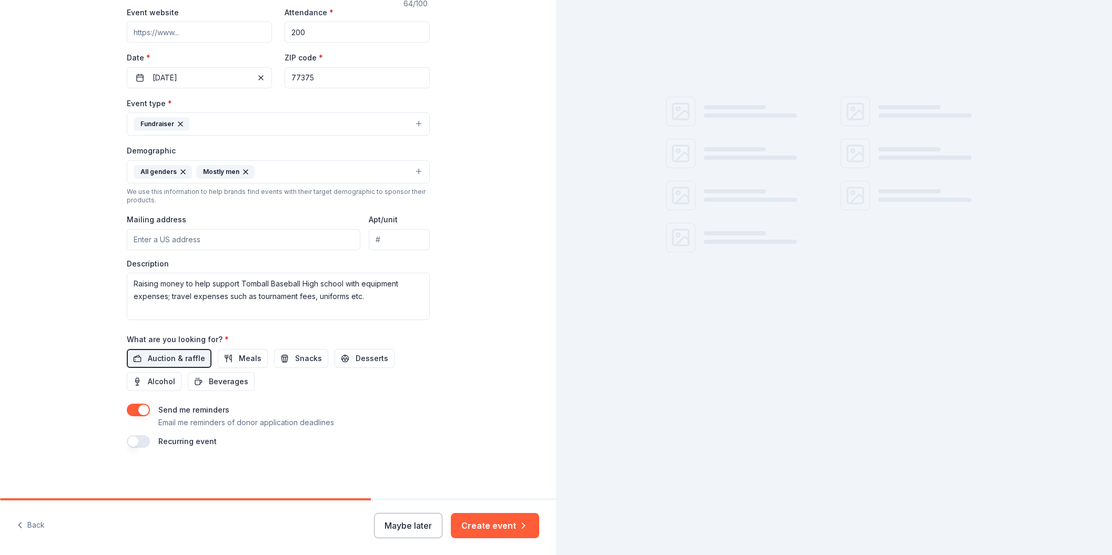
scroll to position [205, 0]
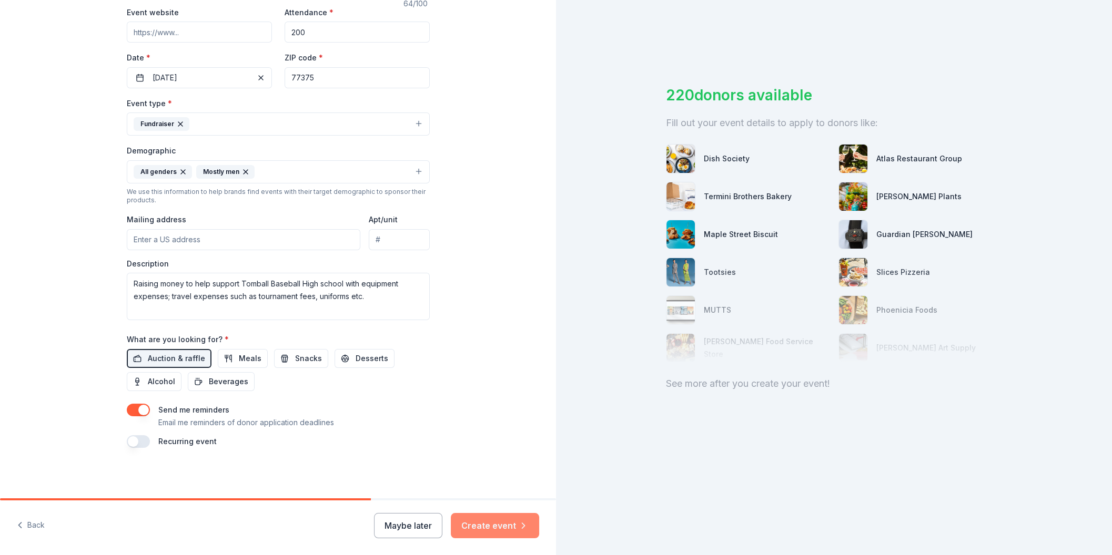
click at [526, 527] on icon "button" at bounding box center [523, 526] width 11 height 11
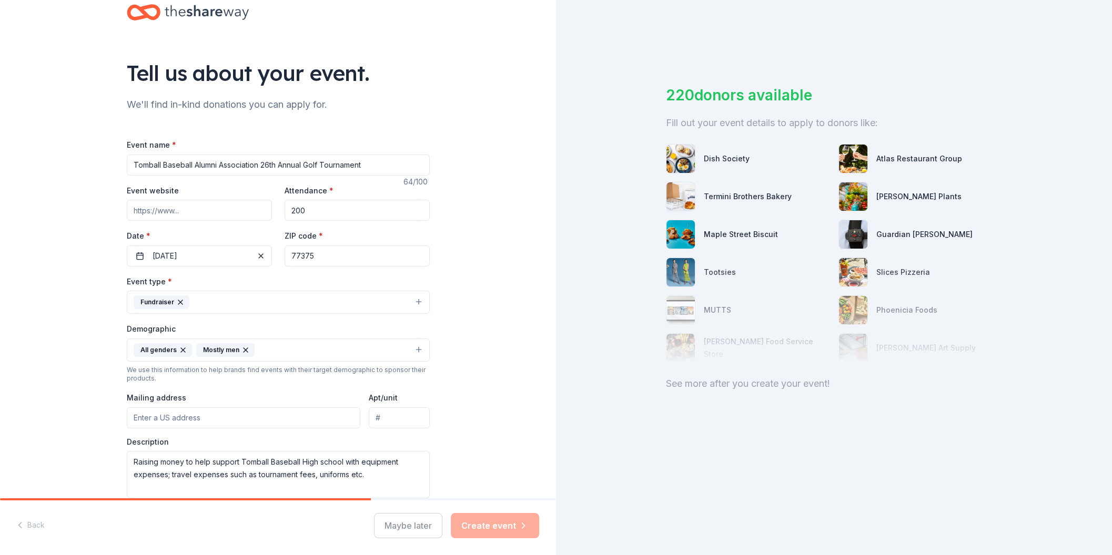
scroll to position [0, 0]
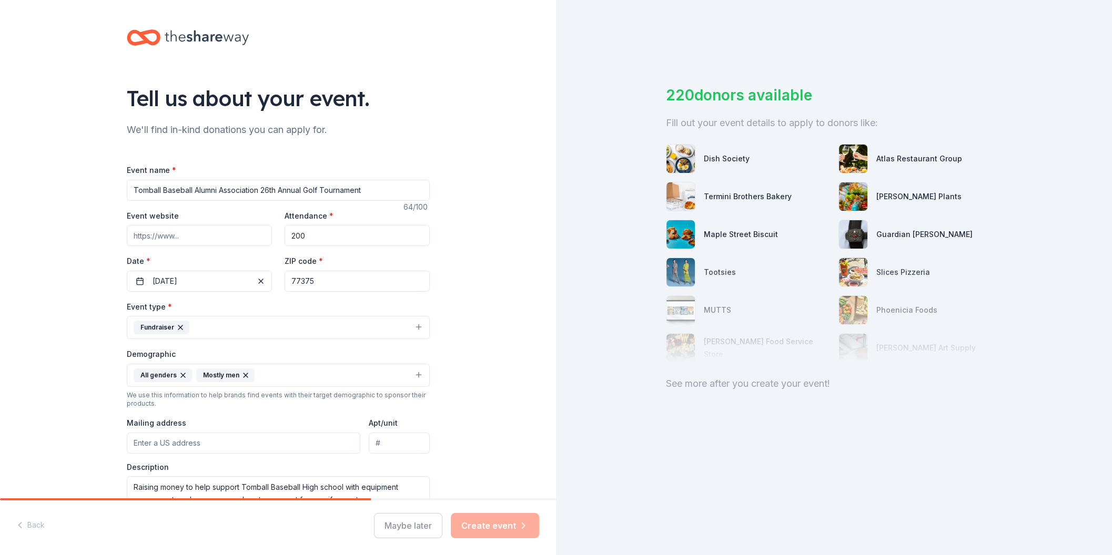
click at [747, 172] on div "Dish Society" at bounding box center [748, 158] width 164 height 29
click at [742, 157] on div "Dish Society" at bounding box center [727, 159] width 46 height 13
click at [743, 189] on div "Termini Brothers Bakery" at bounding box center [748, 196] width 164 height 29
drag, startPoint x: 728, startPoint y: 230, endPoint x: 723, endPoint y: 243, distance: 13.5
click at [726, 233] on div "Maple Street Biscuit" at bounding box center [741, 234] width 74 height 13
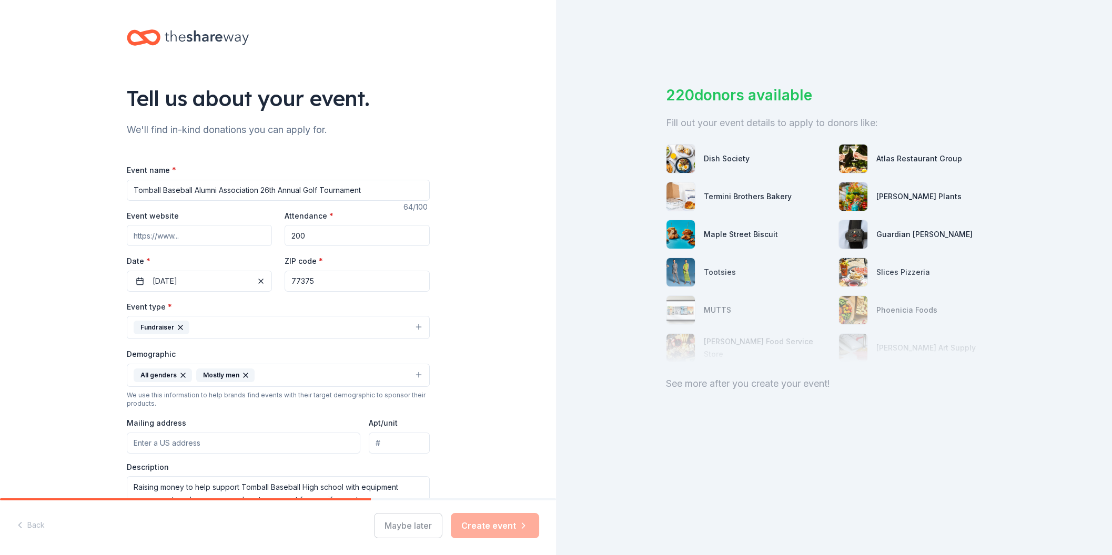
click at [723, 243] on div "Maple Street Biscuit" at bounding box center [748, 234] width 164 height 29
click at [721, 383] on div "See more after you create your event!" at bounding box center [834, 384] width 337 height 17
click at [752, 96] on div "220 donors available" at bounding box center [834, 95] width 337 height 22
click at [749, 119] on div "Fill out your event details to apply to donors like:" at bounding box center [834, 123] width 337 height 17
